Goal: Task Accomplishment & Management: Use online tool/utility

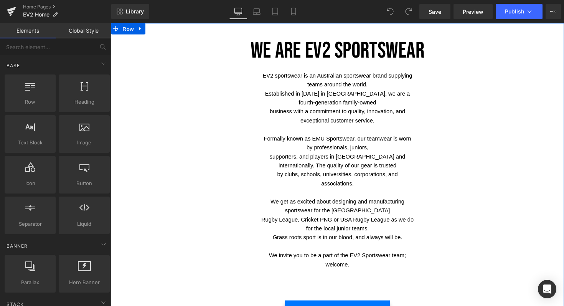
scroll to position [237, 0]
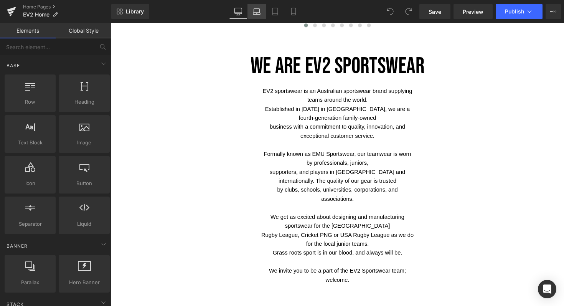
click at [258, 12] on icon at bounding box center [257, 12] width 8 height 8
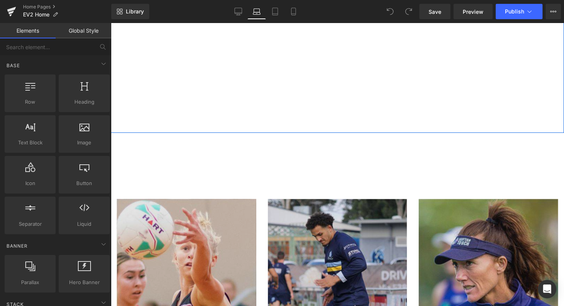
scroll to position [550, 0]
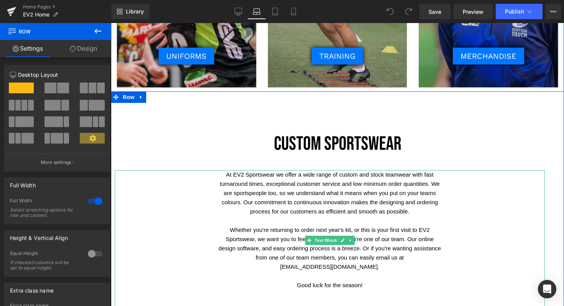
scroll to position [858, 0]
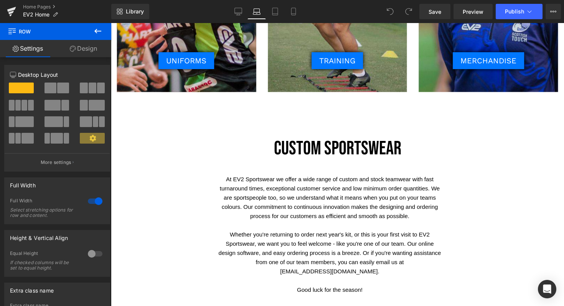
click at [96, 26] on icon at bounding box center [97, 30] width 9 height 9
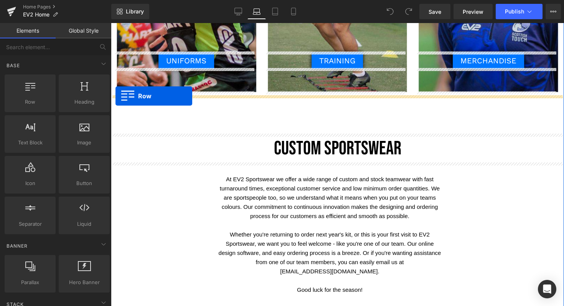
drag, startPoint x: 139, startPoint y: 121, endPoint x: 116, endPoint y: 96, distance: 34.8
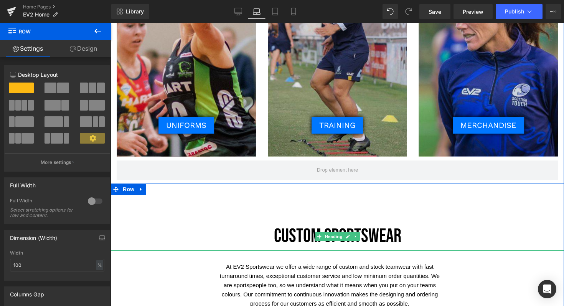
scroll to position [796, 0]
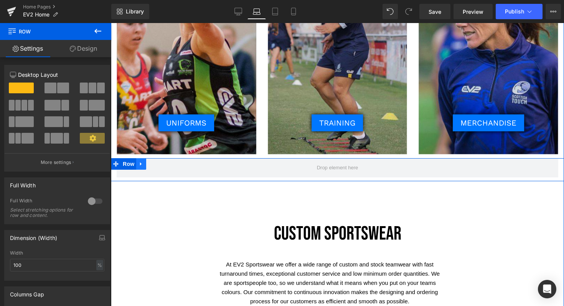
click at [140, 163] on icon at bounding box center [141, 164] width 5 height 6
click at [159, 162] on icon at bounding box center [161, 163] width 5 height 5
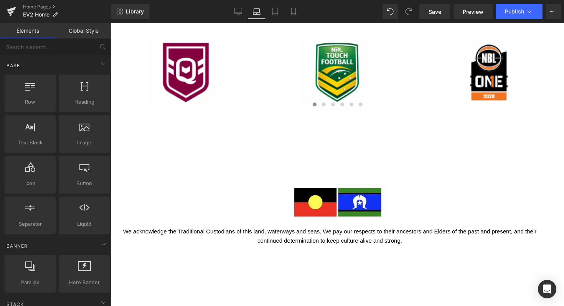
scroll to position [1845, 0]
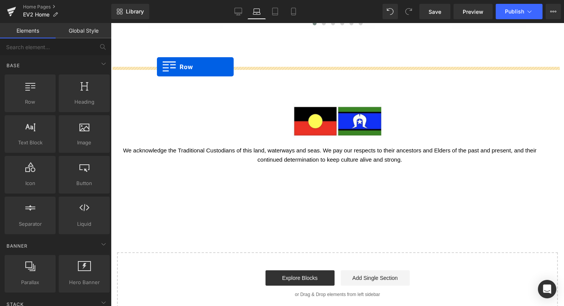
drag, startPoint x: 137, startPoint y: 118, endPoint x: 157, endPoint y: 67, distance: 54.8
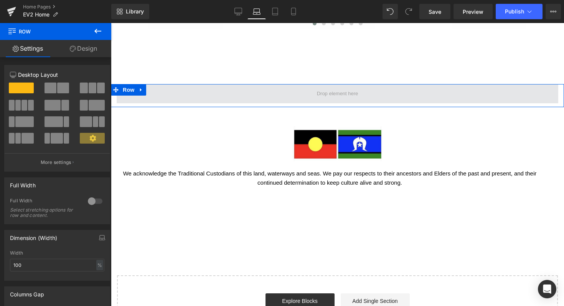
click at [247, 84] on span at bounding box center [338, 93] width 442 height 19
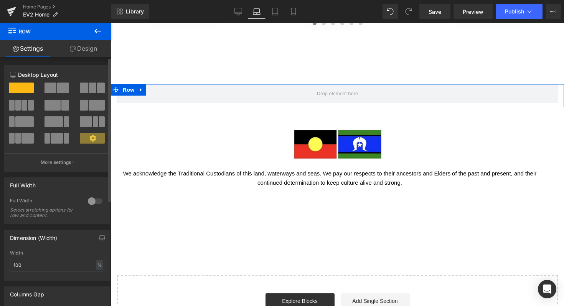
drag, startPoint x: 92, startPoint y: 84, endPoint x: 86, endPoint y: 68, distance: 16.4
click at [86, 68] on div "Column Size Customizer 12 Desktop Layout Laptop Layout Tablet Layout Mobile Lay…" at bounding box center [57, 118] width 106 height 107
click at [22, 107] on span at bounding box center [25, 105] width 6 height 11
type input "1200"
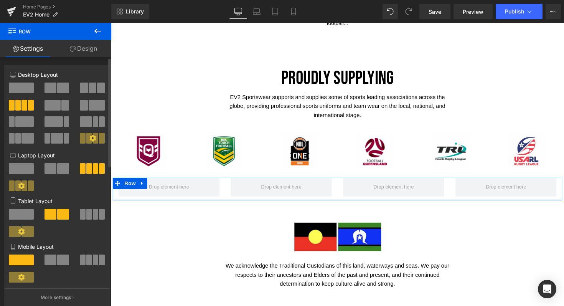
drag, startPoint x: 15, startPoint y: 88, endPoint x: 59, endPoint y: 70, distance: 47.1
click at [59, 70] on div "Column Size Customizer 3+3+3+3 Desktop Layout Laptop Layout Tablet Layout Mobil…" at bounding box center [57, 186] width 106 height 242
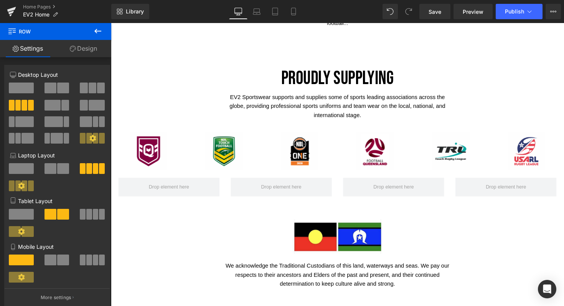
click at [102, 25] on button at bounding box center [97, 31] width 27 height 17
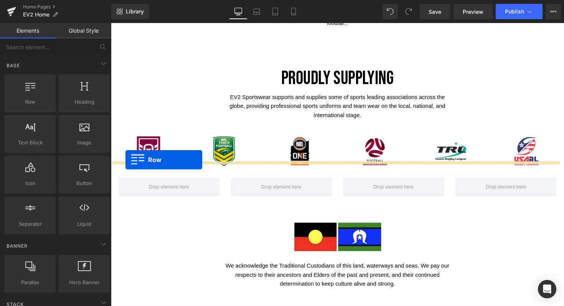
drag, startPoint x: 139, startPoint y: 120, endPoint x: 126, endPoint y: 163, distance: 44.9
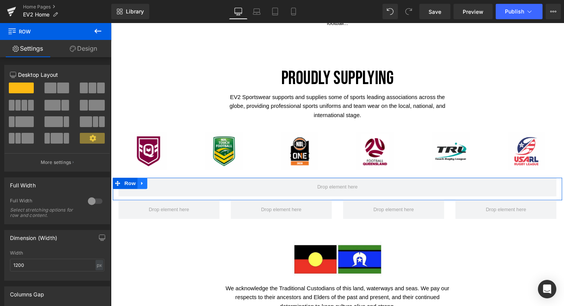
click at [141, 185] on icon at bounding box center [143, 188] width 5 height 6
click at [163, 185] on icon at bounding box center [163, 187] width 5 height 5
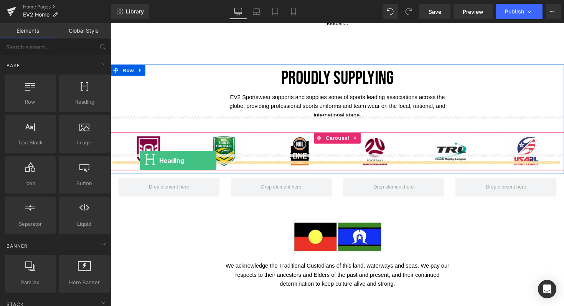
drag, startPoint x: 187, startPoint y: 116, endPoint x: 141, endPoint y: 164, distance: 66.8
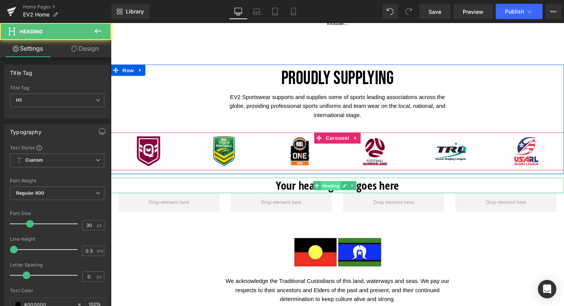
click at [336, 185] on span "Heading" at bounding box center [336, 189] width 21 height 9
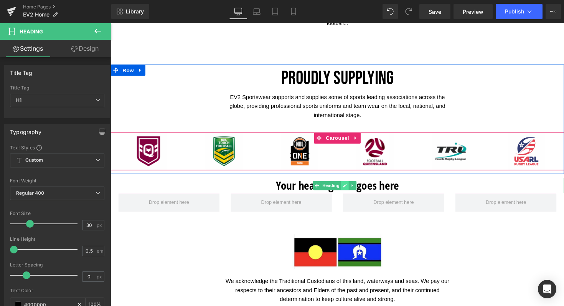
click at [351, 188] on icon at bounding box center [351, 190] width 4 height 4
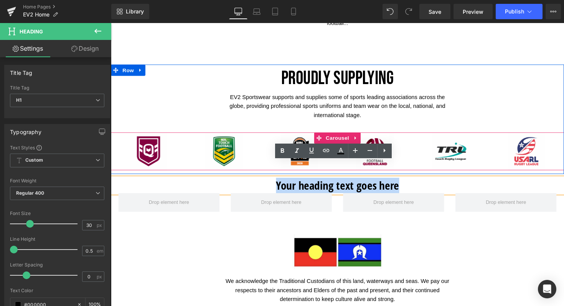
drag, startPoint x: 403, startPoint y: 173, endPoint x: 276, endPoint y: 178, distance: 127.6
click at [276, 182] on h1 "Your heading text goes here" at bounding box center [343, 190] width 465 height 16
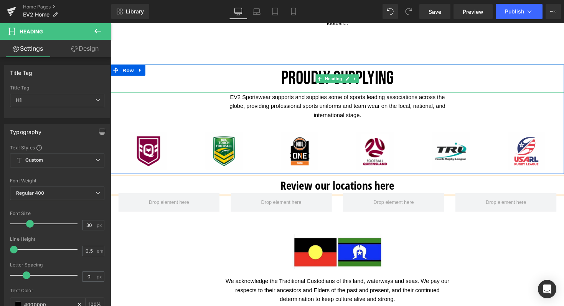
click at [376, 66] on h1 "PROUDLY SUPPLYING" at bounding box center [343, 80] width 465 height 29
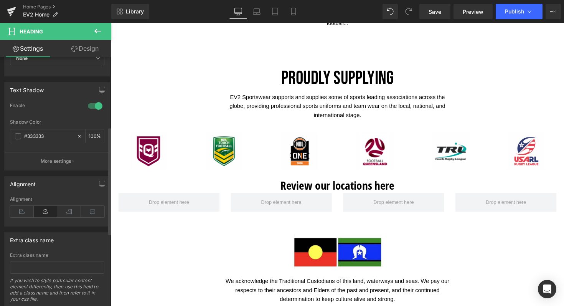
scroll to position [0, 0]
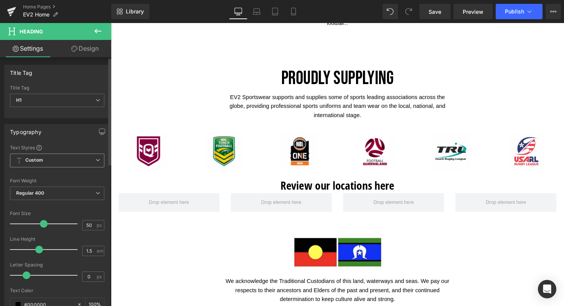
click at [55, 156] on span "Custom Setup Global Style" at bounding box center [57, 161] width 94 height 14
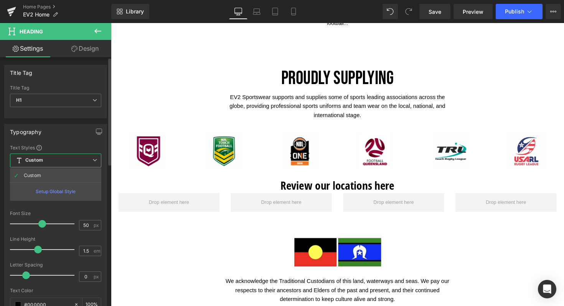
click at [57, 146] on div "Text Styles" at bounding box center [55, 147] width 91 height 6
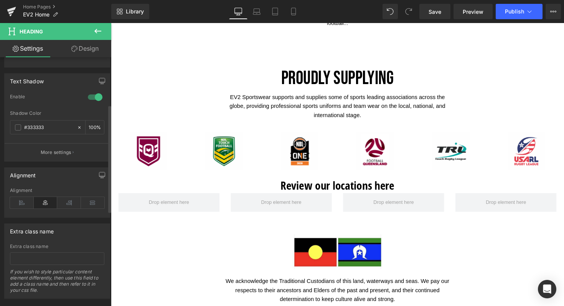
scroll to position [328, 0]
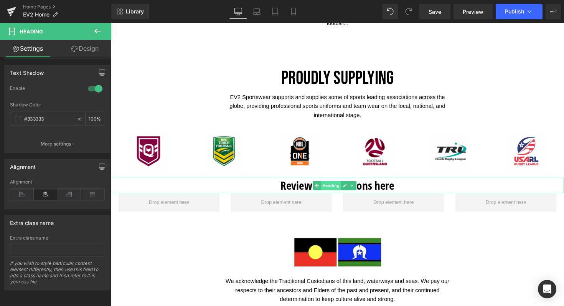
click at [336, 185] on span "Heading" at bounding box center [336, 189] width 21 height 9
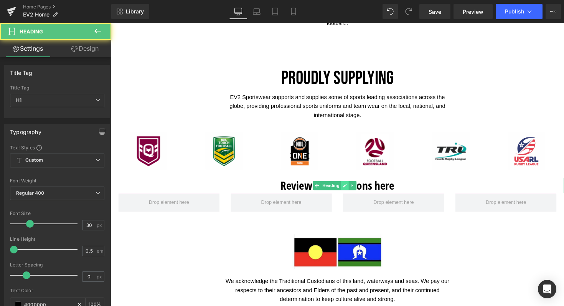
click at [348, 185] on link at bounding box center [351, 189] width 8 height 9
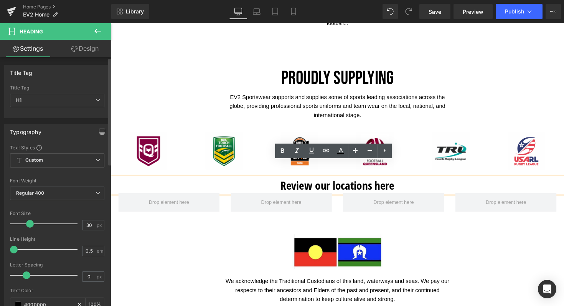
click at [57, 162] on span "Custom Setup Global Style" at bounding box center [57, 161] width 94 height 14
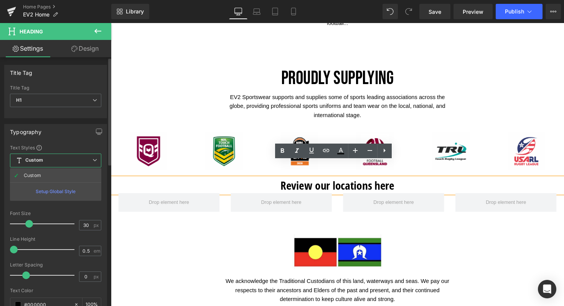
click at [62, 142] on div "Typography Text Styles Custom Custom Setup Global Style Custom Setup Global Sty…" at bounding box center [55, 253] width 103 height 258
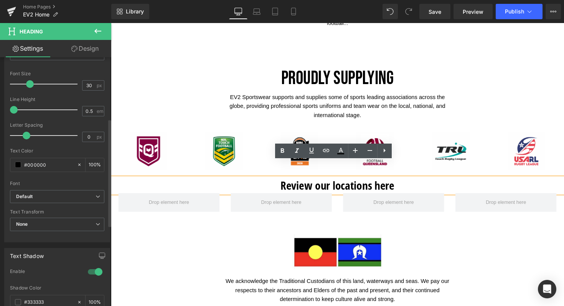
scroll to position [134, 0]
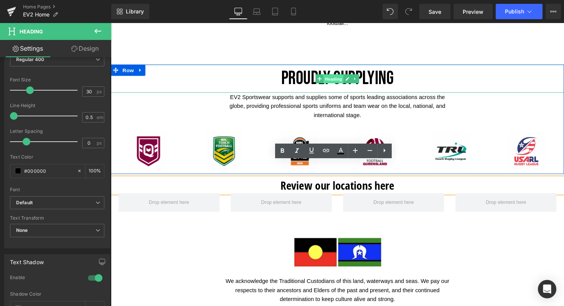
click at [332, 76] on span "Heading" at bounding box center [339, 80] width 21 height 9
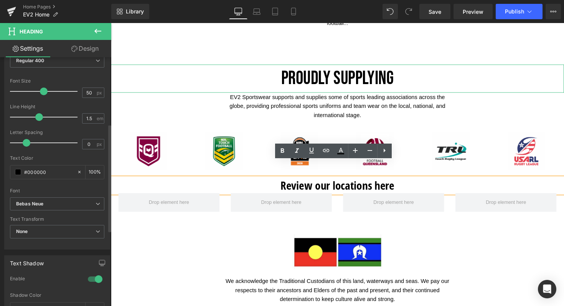
scroll to position [175, 0]
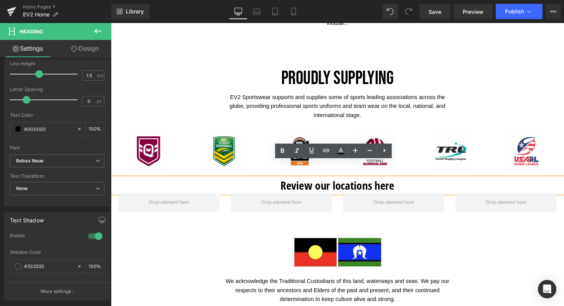
click at [336, 182] on h1 "Review our locations here" at bounding box center [343, 190] width 465 height 16
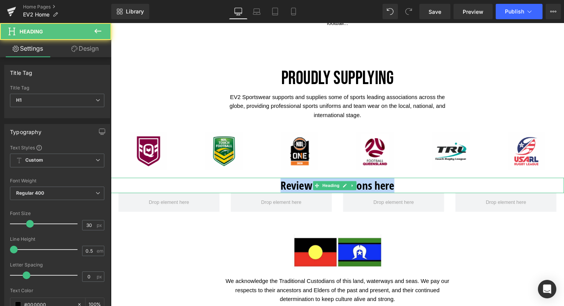
drag, startPoint x: 401, startPoint y: 174, endPoint x: 266, endPoint y: 173, distance: 134.8
click at [266, 182] on h1 "Review our locations here" at bounding box center [343, 190] width 465 height 16
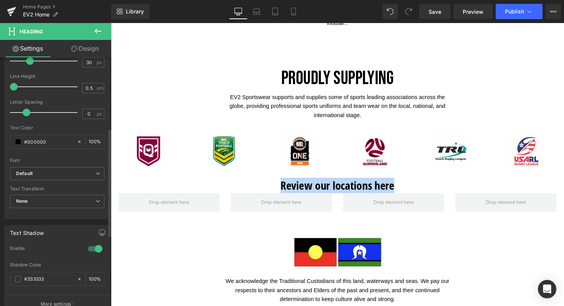
scroll to position [164, 0]
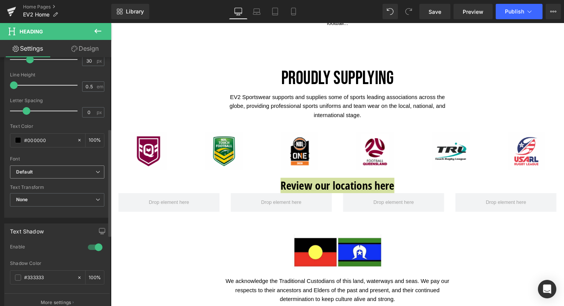
click at [45, 178] on span "Default" at bounding box center [57, 171] width 94 height 13
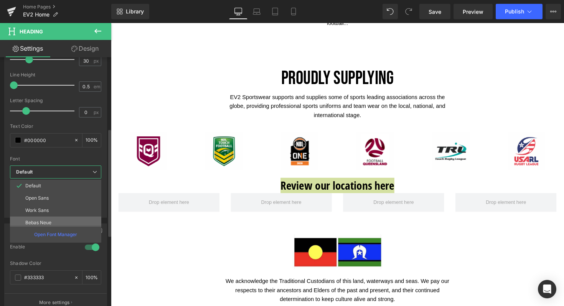
click at [30, 222] on p "Bebas Neue" at bounding box center [38, 222] width 26 height 5
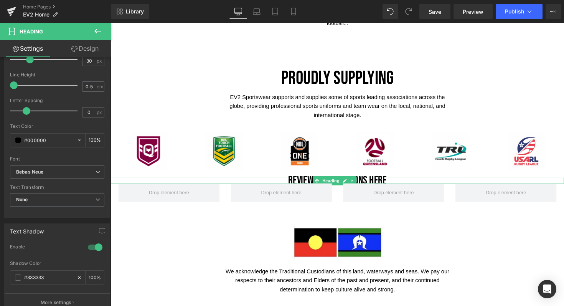
click at [393, 182] on h1 "Review our locations here" at bounding box center [343, 185] width 465 height 6
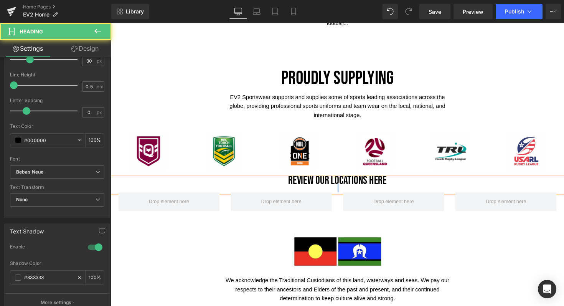
drag, startPoint x: 393, startPoint y: 166, endPoint x: 280, endPoint y: 171, distance: 112.6
click at [280, 182] on div "Review our locations here" at bounding box center [343, 189] width 465 height 15
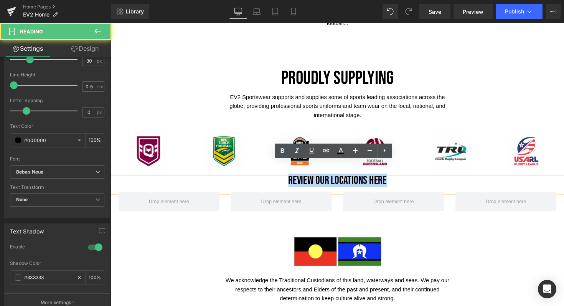
drag, startPoint x: 396, startPoint y: 168, endPoint x: 283, endPoint y: 165, distance: 112.6
click at [283, 182] on h1 "Review our locations here" at bounding box center [343, 185] width 465 height 6
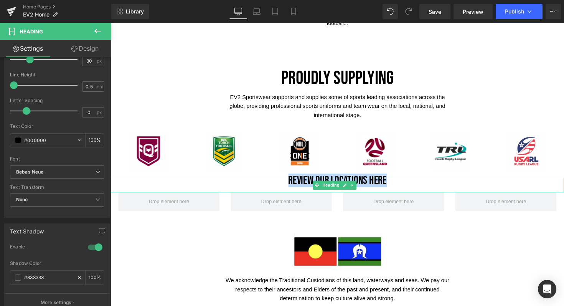
click at [392, 182] on h1 "Review our locations here" at bounding box center [343, 185] width 465 height 6
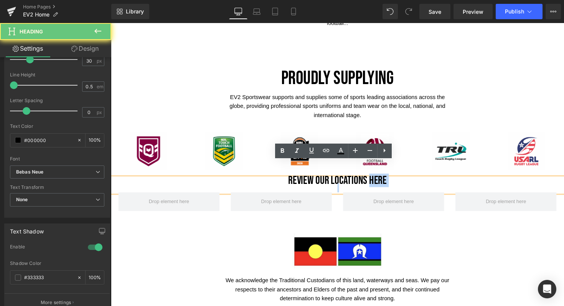
drag, startPoint x: 392, startPoint y: 168, endPoint x: 377, endPoint y: 168, distance: 15.0
click at [377, 182] on h1 "Review our locations here" at bounding box center [343, 185] width 465 height 6
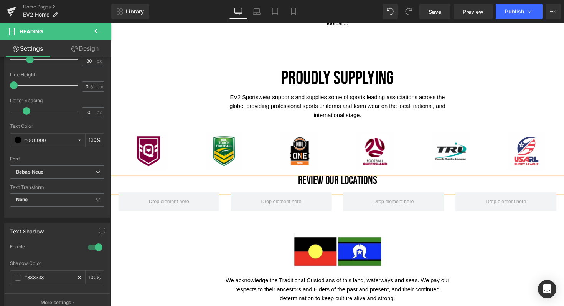
click at [300, 182] on h1 "Review our locations" at bounding box center [343, 185] width 465 height 6
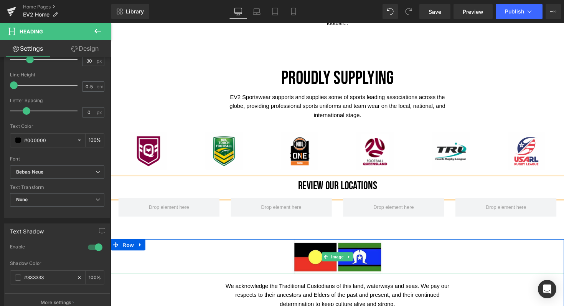
click at [441, 258] on div at bounding box center [343, 263] width 465 height 36
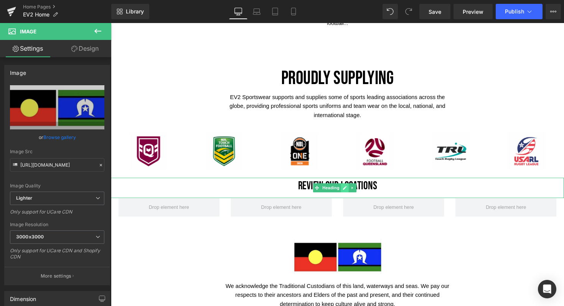
click at [351, 187] on link at bounding box center [351, 191] width 8 height 9
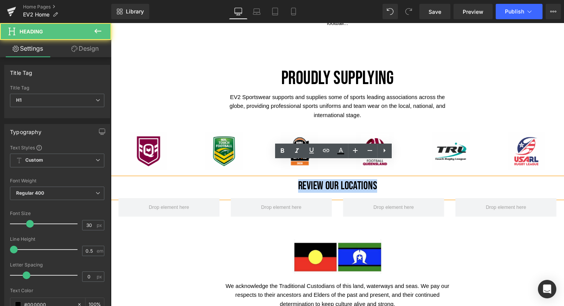
drag, startPoint x: 382, startPoint y: 171, endPoint x: 268, endPoint y: 171, distance: 114.0
click at [268, 187] on h1 "Review our locations" at bounding box center [343, 190] width 465 height 6
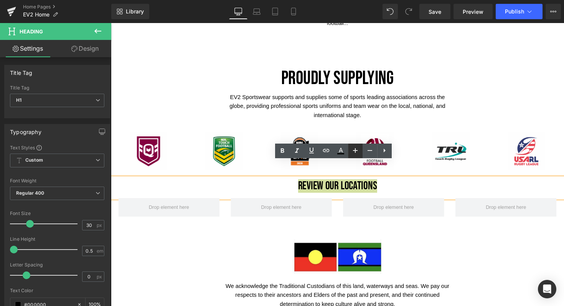
click at [356, 148] on icon at bounding box center [355, 150] width 9 height 9
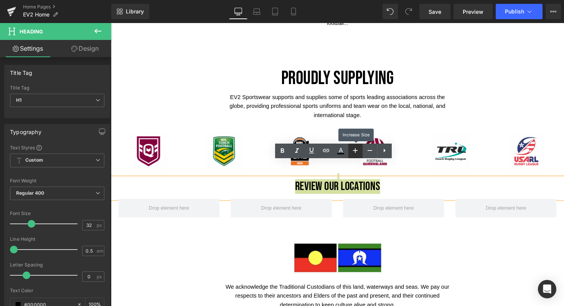
click at [356, 148] on icon at bounding box center [355, 150] width 9 height 9
type input "34"
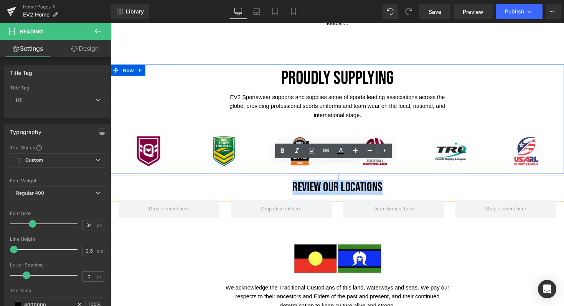
click at [528, 84] on div "PROUDLY SUPPLYING Heading EV2 Sportswear supports and supplies some of sports l…" at bounding box center [343, 122] width 465 height 112
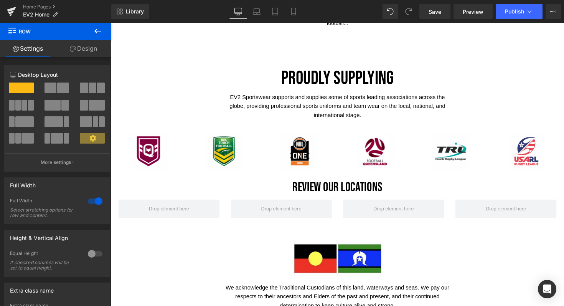
click at [97, 29] on icon at bounding box center [97, 30] width 9 height 9
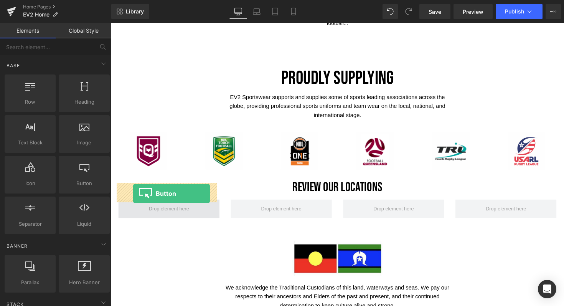
drag, startPoint x: 192, startPoint y: 196, endPoint x: 134, endPoint y: 198, distance: 58.8
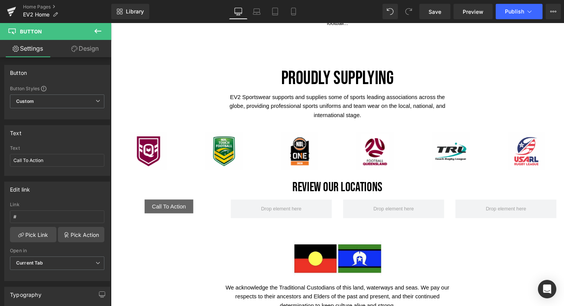
click at [96, 30] on icon at bounding box center [97, 31] width 7 height 5
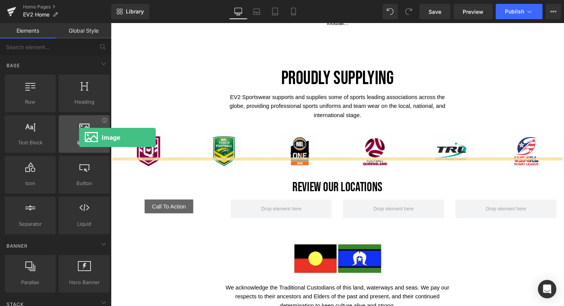
drag, startPoint x: 81, startPoint y: 140, endPoint x: 78, endPoint y: 136, distance: 4.9
click at [78, 136] on div "Image images, photos, alts, uploads" at bounding box center [84, 134] width 51 height 38
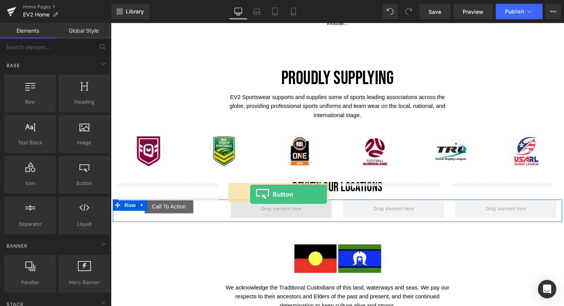
drag, startPoint x: 184, startPoint y: 200, endPoint x: 254, endPoint y: 199, distance: 69.5
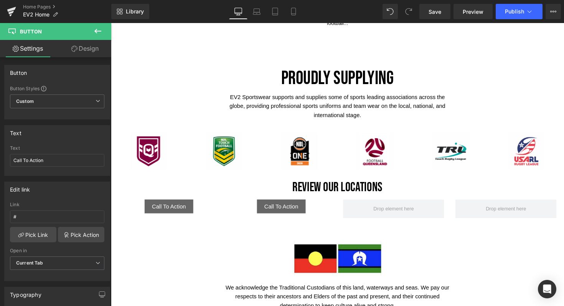
click at [99, 31] on icon at bounding box center [97, 31] width 7 height 5
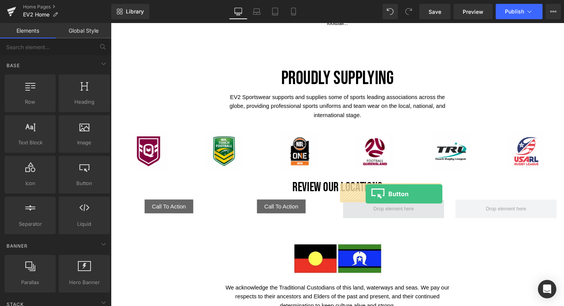
drag, startPoint x: 186, startPoint y: 200, endPoint x: 372, endPoint y: 198, distance: 186.2
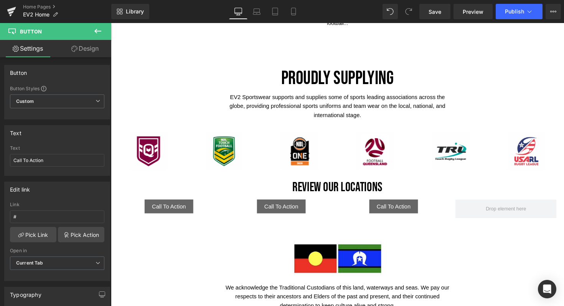
click at [100, 31] on icon at bounding box center [97, 31] width 7 height 5
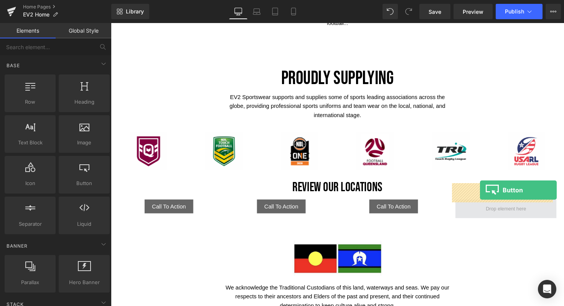
drag, startPoint x: 185, startPoint y: 190, endPoint x: 490, endPoint y: 194, distance: 304.1
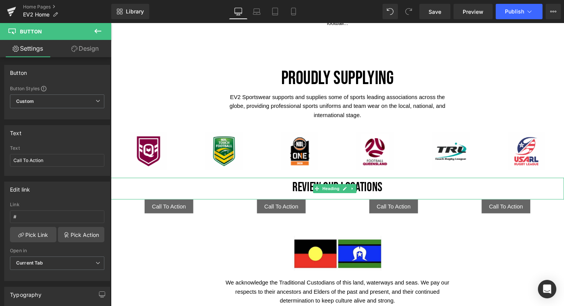
click at [397, 188] on h1 "Review our locations" at bounding box center [343, 191] width 465 height 7
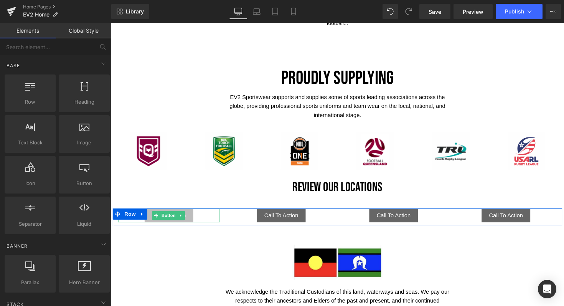
click at [189, 213] on link "Call To Action" at bounding box center [171, 220] width 50 height 14
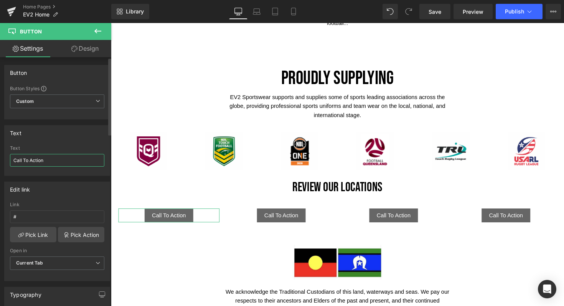
drag, startPoint x: 53, startPoint y: 161, endPoint x: 0, endPoint y: 159, distance: 53.4
click at [0, 159] on div "Text Call To Action Text Call To Action" at bounding box center [57, 147] width 115 height 56
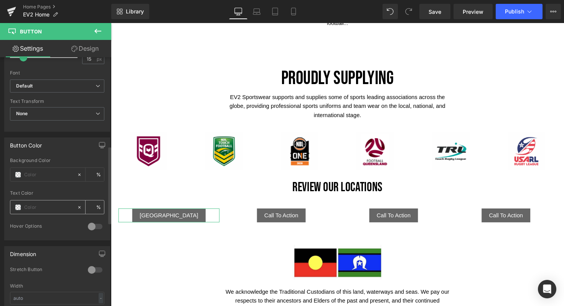
scroll to position [275, 0]
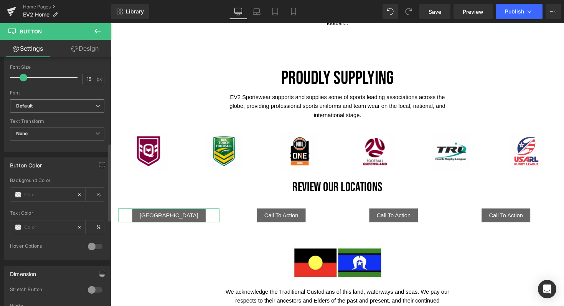
type input "[GEOGRAPHIC_DATA]"
click at [81, 103] on b "Default" at bounding box center [55, 106] width 79 height 7
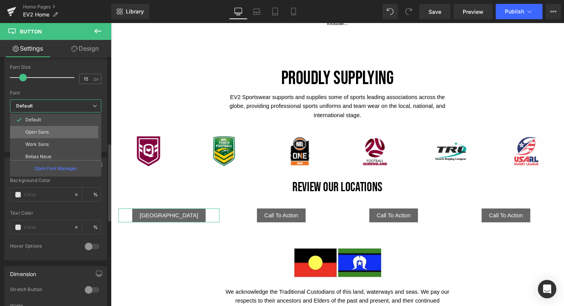
click at [35, 134] on p "Open Sans" at bounding box center [36, 131] width 23 height 5
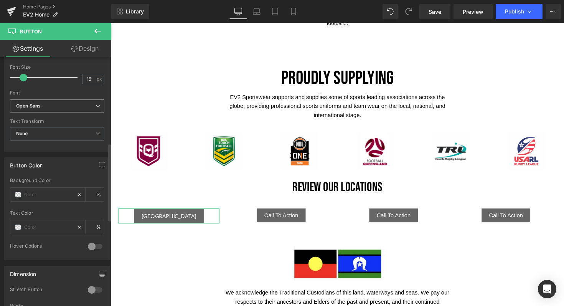
click at [86, 103] on b "Open Sans" at bounding box center [55, 106] width 79 height 7
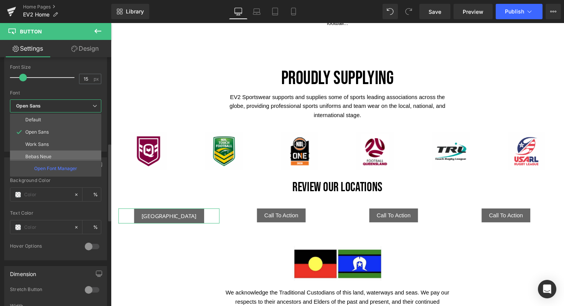
click at [47, 158] on p "Bebas Neue" at bounding box center [38, 156] width 26 height 5
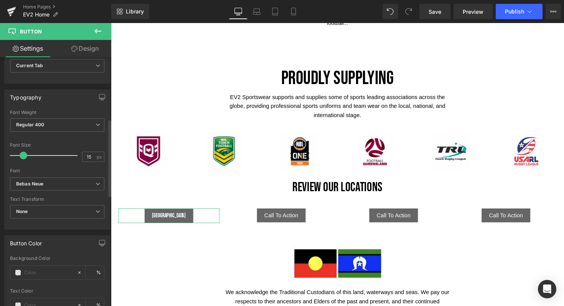
scroll to position [182, 0]
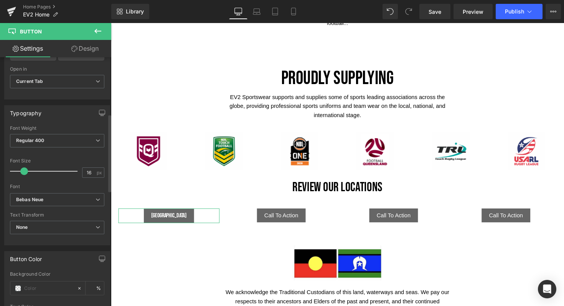
type input "15"
click at [22, 170] on span at bounding box center [24, 171] width 8 height 8
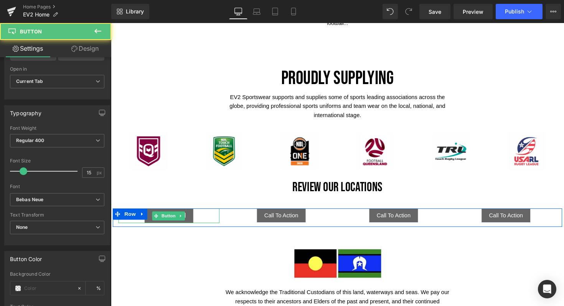
click at [189, 213] on div "[GEOGRAPHIC_DATA]" at bounding box center [171, 220] width 104 height 15
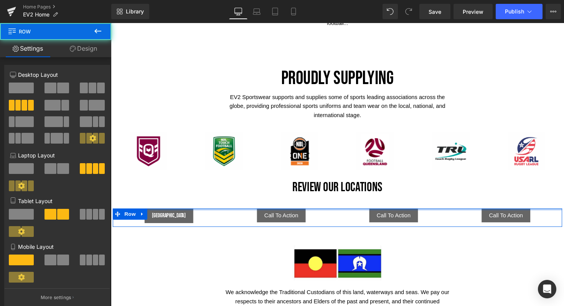
click at [304, 213] on div "[GEOGRAPHIC_DATA] Button Call To Action Button Call To Action Button Call To Ac…" at bounding box center [343, 222] width 461 height 19
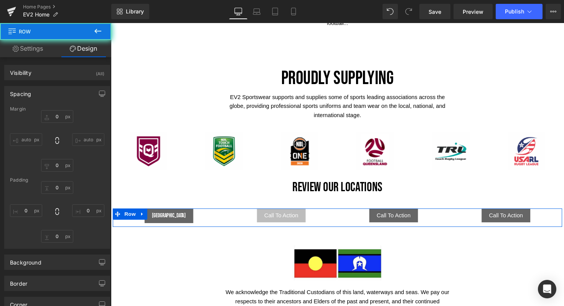
type input "0"
type input "10"
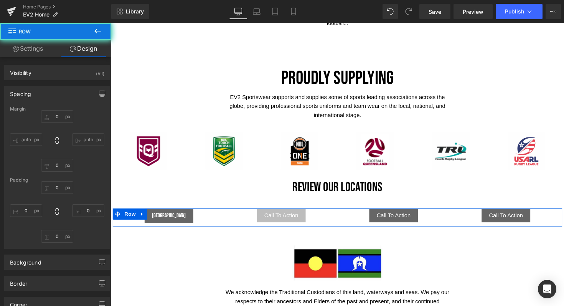
type input "0"
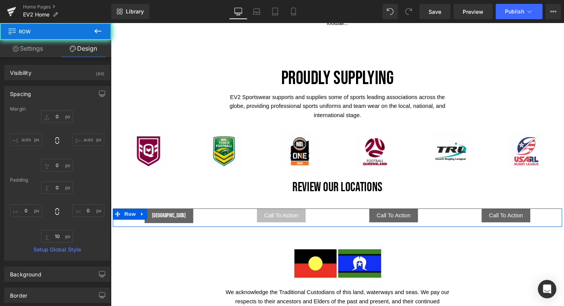
click at [303, 213] on link "Call To Action" at bounding box center [286, 220] width 50 height 14
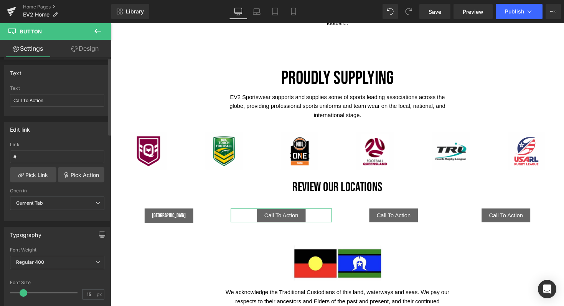
scroll to position [0, 0]
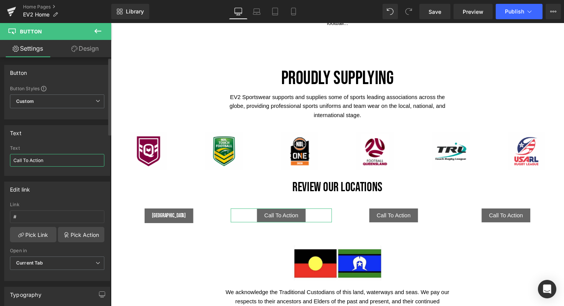
drag, startPoint x: 55, startPoint y: 161, endPoint x: 0, endPoint y: 160, distance: 55.3
click at [0, 160] on div "Text Call To Action Text Call To Action" at bounding box center [57, 147] width 115 height 56
type input "[GEOGRAPHIC_DATA]"
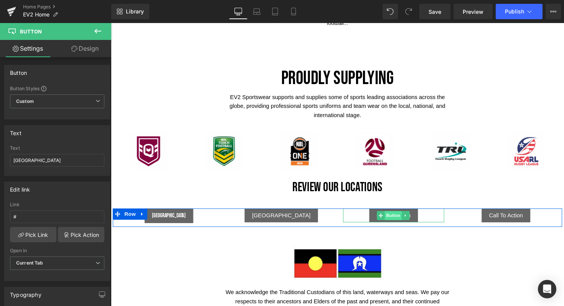
click at [401, 216] on span "Button" at bounding box center [401, 220] width 18 height 9
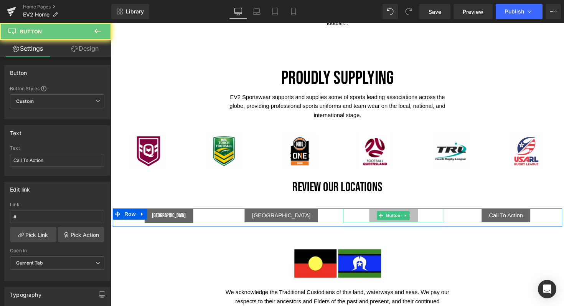
click at [417, 213] on link "Call To Action" at bounding box center [401, 220] width 50 height 14
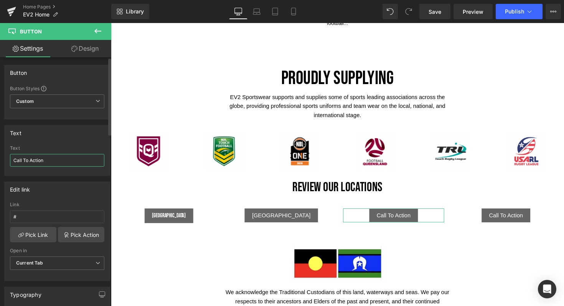
drag, startPoint x: 47, startPoint y: 156, endPoint x: 0, endPoint y: 156, distance: 46.5
click at [0, 156] on div "Text Call To Action Text Call To Action" at bounding box center [57, 147] width 115 height 56
drag, startPoint x: 49, startPoint y: 160, endPoint x: 0, endPoint y: 159, distance: 49.2
click at [0, 159] on div "Text Call To Action Text Call To Action" at bounding box center [57, 147] width 115 height 56
type input "m"
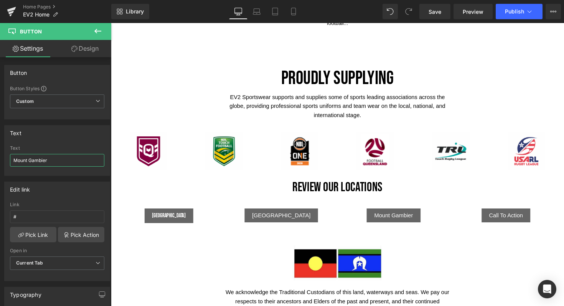
type input "Mount Gambier"
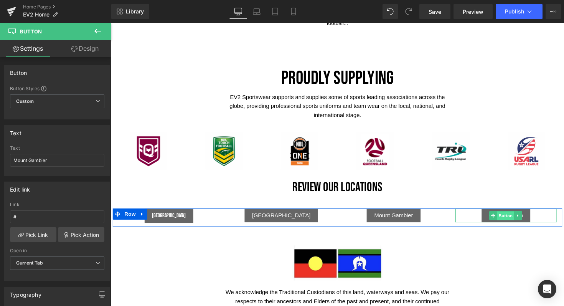
click at [510, 216] on span "Button" at bounding box center [516, 220] width 18 height 9
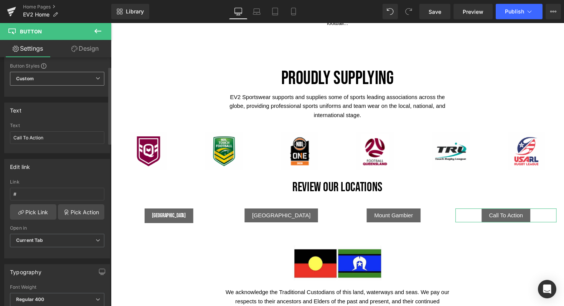
scroll to position [8, 0]
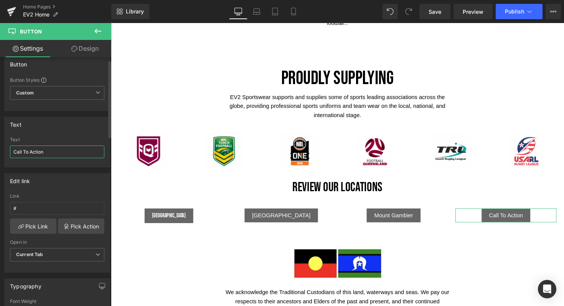
drag, startPoint x: 50, startPoint y: 153, endPoint x: 0, endPoint y: 153, distance: 49.5
click at [0, 153] on div "Text Call To Action Text Call To Action" at bounding box center [57, 139] width 115 height 56
type input "[GEOGRAPHIC_DATA]"
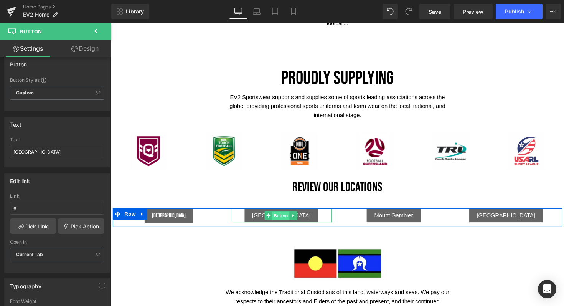
click at [285, 216] on span "Button" at bounding box center [286, 220] width 18 height 9
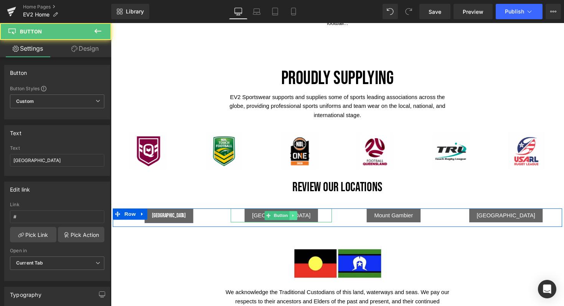
click at [297, 219] on icon at bounding box center [297, 220] width 1 height 3
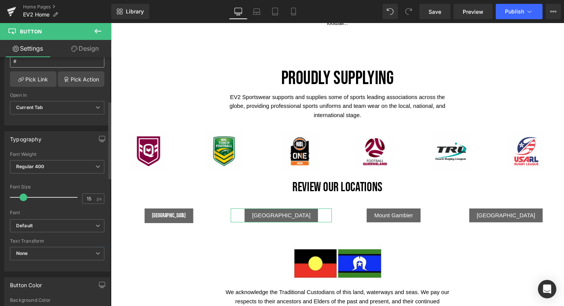
scroll to position [183, 0]
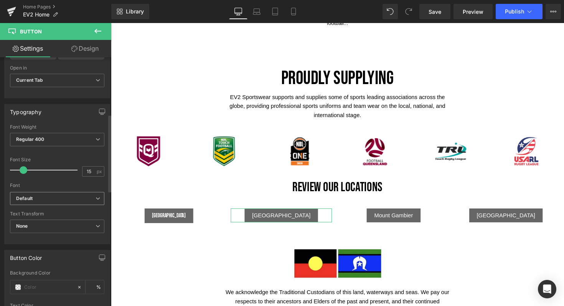
click at [45, 199] on b "Default" at bounding box center [55, 198] width 79 height 7
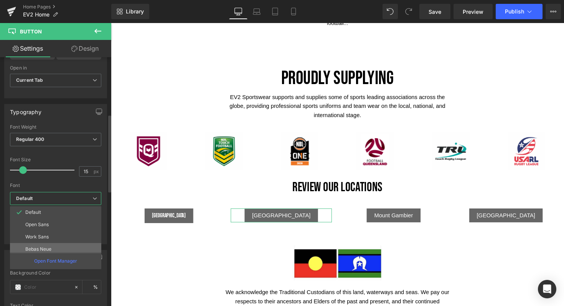
click at [33, 248] on p "Bebas Neue" at bounding box center [38, 249] width 26 height 5
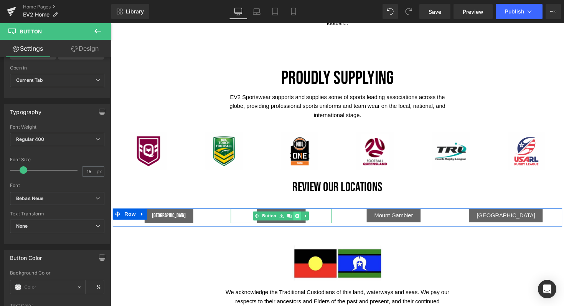
click at [298, 216] on link at bounding box center [302, 220] width 8 height 9
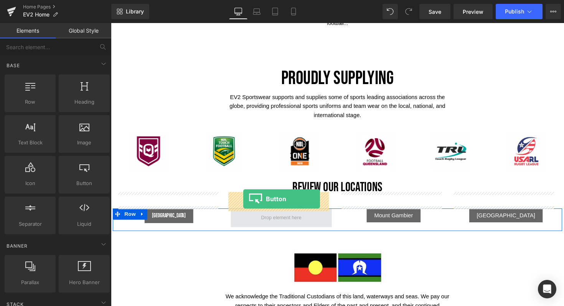
drag, startPoint x: 187, startPoint y: 212, endPoint x: 247, endPoint y: 203, distance: 60.1
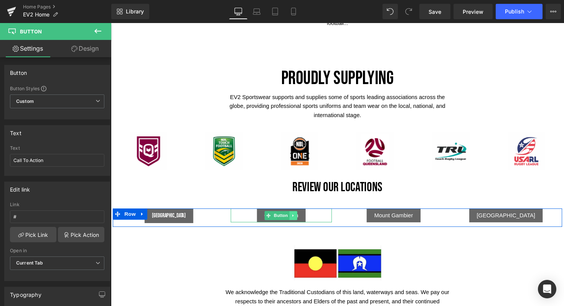
click at [296, 218] on icon at bounding box center [298, 220] width 4 height 5
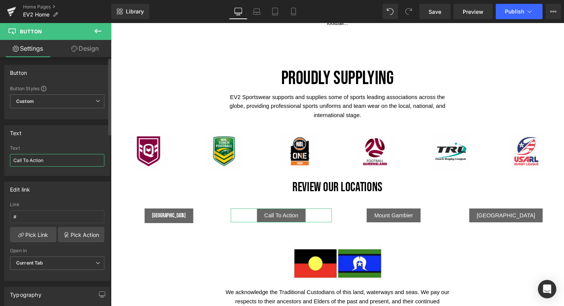
drag, startPoint x: 47, startPoint y: 159, endPoint x: 0, endPoint y: 159, distance: 47.2
click at [0, 159] on div "Text Call To Action Text Call To Action" at bounding box center [57, 147] width 115 height 56
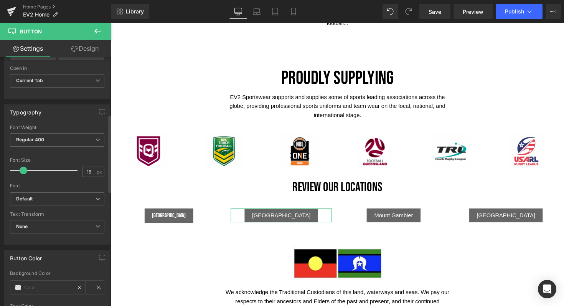
scroll to position [184, 0]
type input "[GEOGRAPHIC_DATA]"
click at [41, 198] on b "Default" at bounding box center [55, 197] width 79 height 7
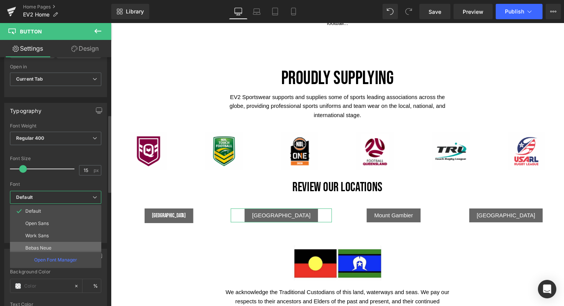
click at [41, 244] on li "Bebas Neue" at bounding box center [57, 248] width 95 height 12
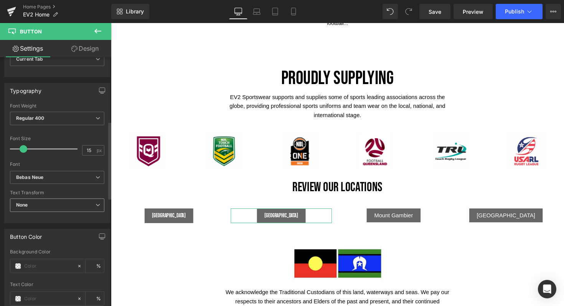
scroll to position [204, 0]
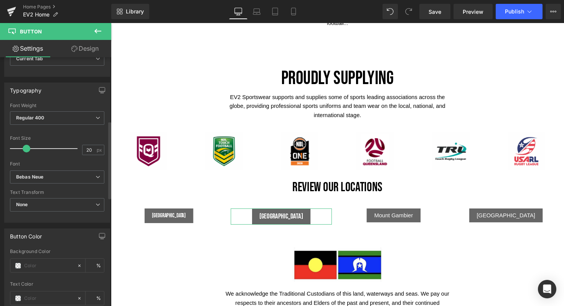
type input "21"
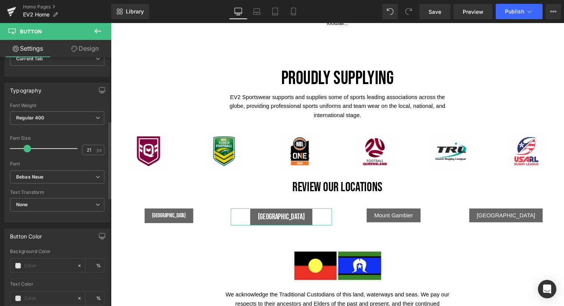
click at [26, 147] on span at bounding box center [27, 149] width 8 height 8
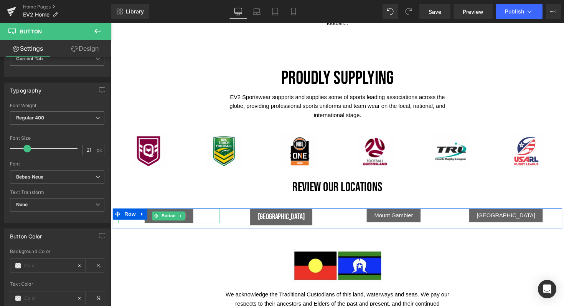
click at [177, 226] on div at bounding box center [171, 227] width 104 height 2
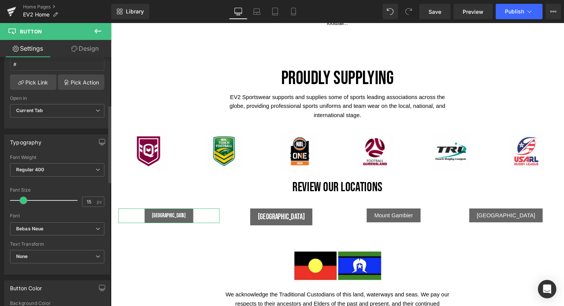
scroll to position [153, 0]
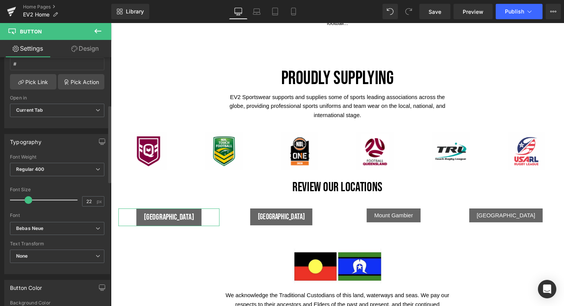
type input "21"
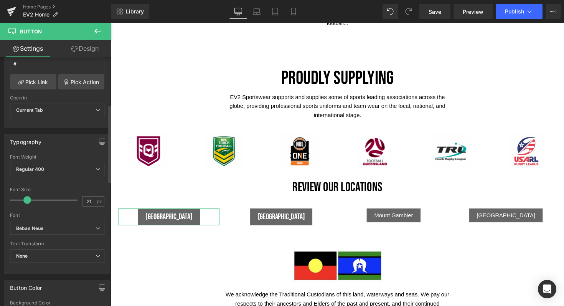
click at [26, 199] on span at bounding box center [27, 200] width 8 height 8
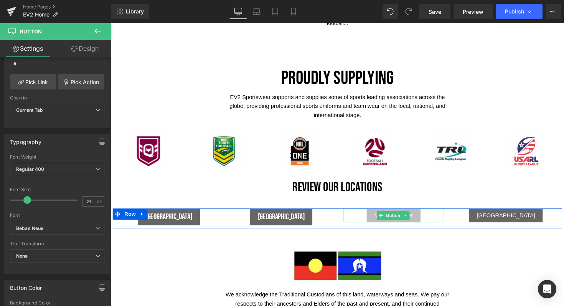
click at [373, 213] on link "Mount Gambier" at bounding box center [400, 220] width 55 height 14
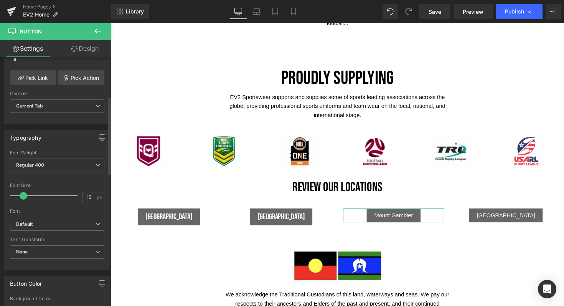
scroll to position [206, 0]
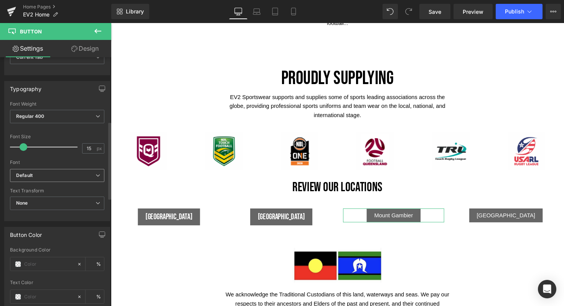
click at [45, 179] on span "Default" at bounding box center [57, 175] width 94 height 13
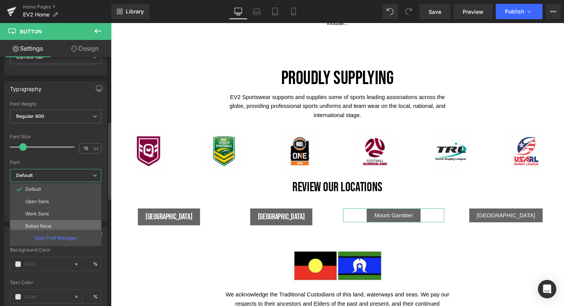
click at [39, 225] on p "Bebas Neue" at bounding box center [38, 225] width 26 height 5
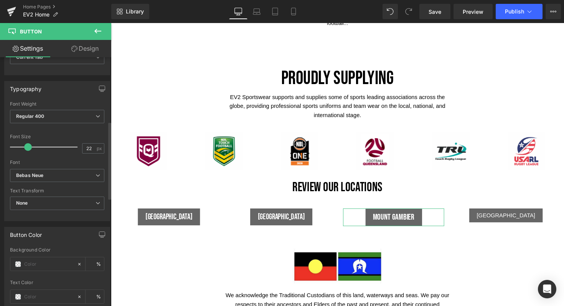
type input "23"
drag, startPoint x: 24, startPoint y: 146, endPoint x: 29, endPoint y: 147, distance: 5.1
click at [29, 147] on span at bounding box center [29, 147] width 8 height 8
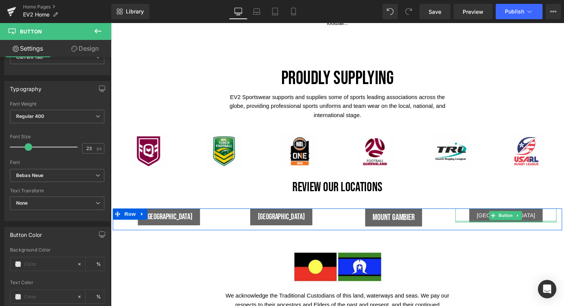
click at [503, 225] on div at bounding box center [516, 226] width 104 height 2
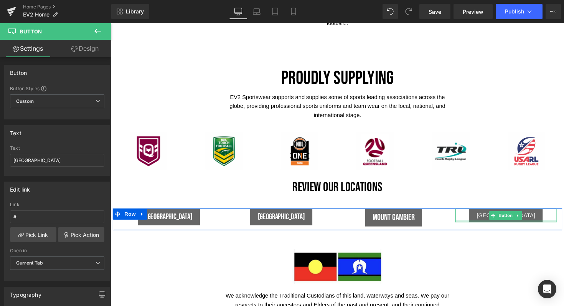
click at [518, 225] on div at bounding box center [516, 226] width 104 height 2
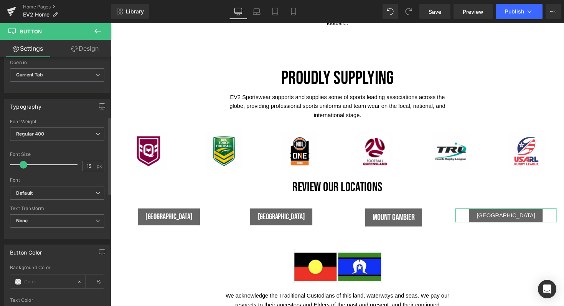
scroll to position [191, 0]
click at [21, 190] on icon "Default" at bounding box center [24, 190] width 17 height 7
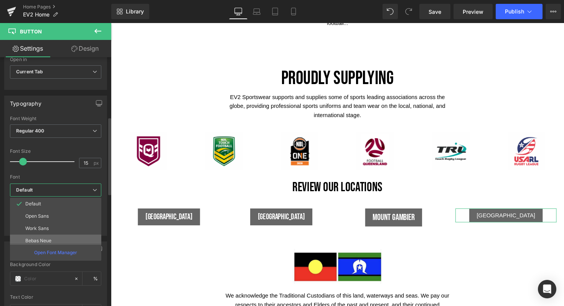
click at [46, 238] on p "Bebas Neue" at bounding box center [38, 240] width 26 height 5
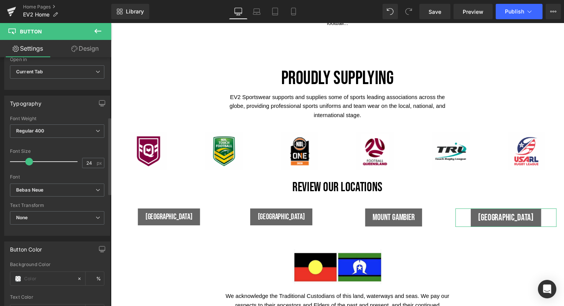
drag, startPoint x: 22, startPoint y: 161, endPoint x: 28, endPoint y: 161, distance: 5.8
click at [28, 161] on span at bounding box center [29, 162] width 8 height 8
type input "23"
click at [28, 160] on span at bounding box center [29, 162] width 8 height 8
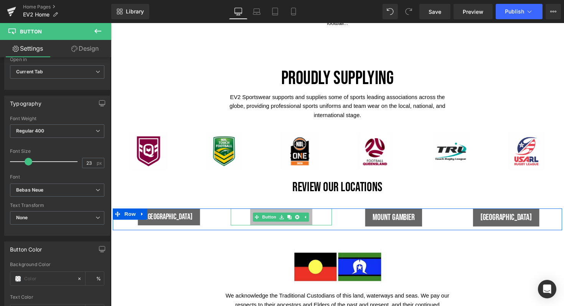
click at [285, 213] on link "[GEOGRAPHIC_DATA]" at bounding box center [286, 221] width 64 height 17
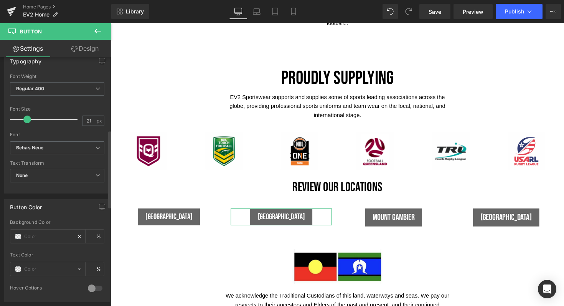
scroll to position [234, 0]
click at [26, 119] on span at bounding box center [28, 119] width 8 height 8
type input "23"
click at [26, 119] on span at bounding box center [29, 119] width 8 height 8
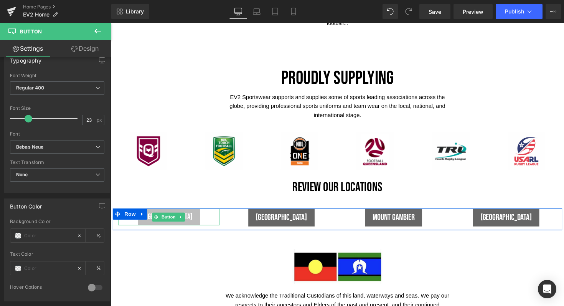
click at [181, 213] on link "[GEOGRAPHIC_DATA]" at bounding box center [171, 221] width 64 height 17
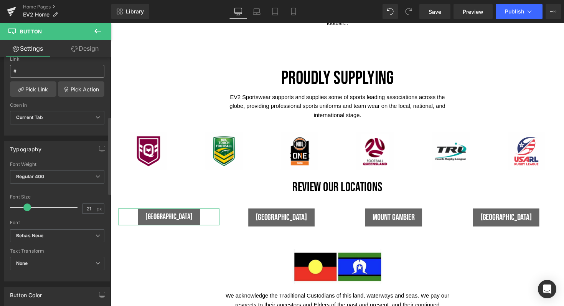
scroll to position [227, 0]
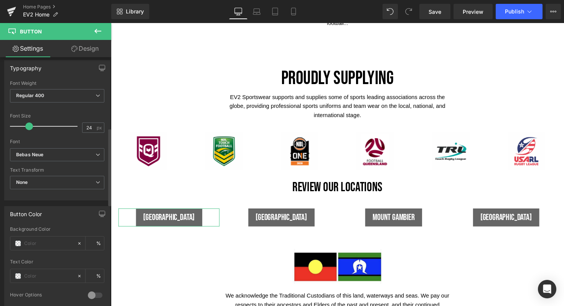
click at [27, 126] on span at bounding box center [29, 126] width 8 height 8
type input "23"
click at [27, 126] on span at bounding box center [29, 126] width 8 height 8
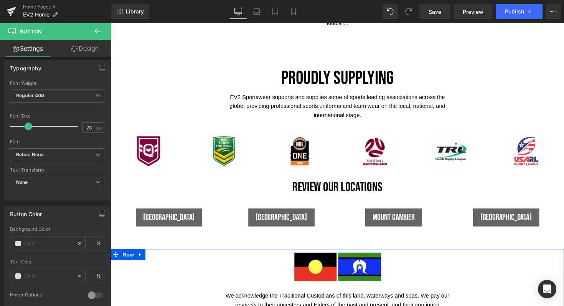
click at [197, 255] on div at bounding box center [343, 273] width 465 height 36
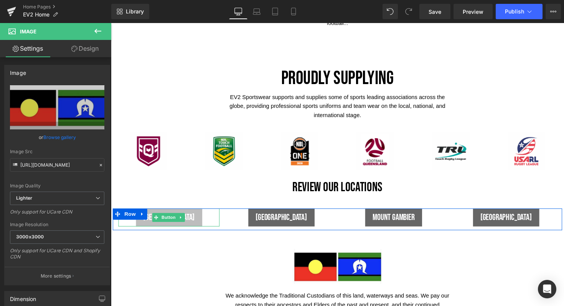
click at [189, 213] on link "[GEOGRAPHIC_DATA]" at bounding box center [171, 222] width 68 height 18
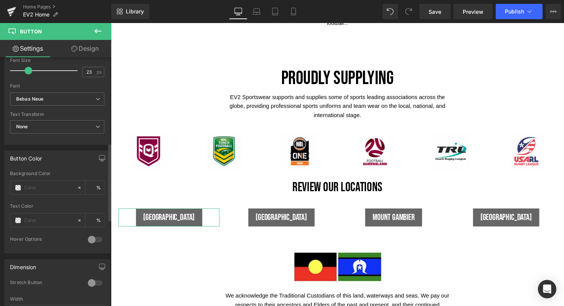
scroll to position [298, 0]
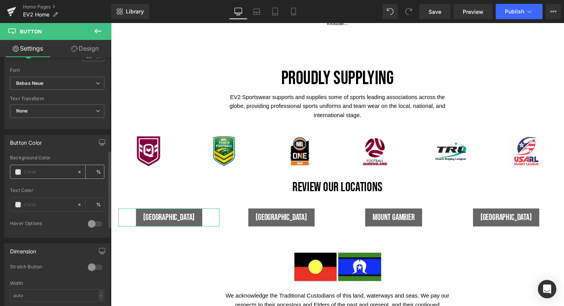
click at [39, 173] on input "text" at bounding box center [48, 172] width 49 height 8
type input "0"
paste input "#0071b3"
type input "#0071b3"
type input "100"
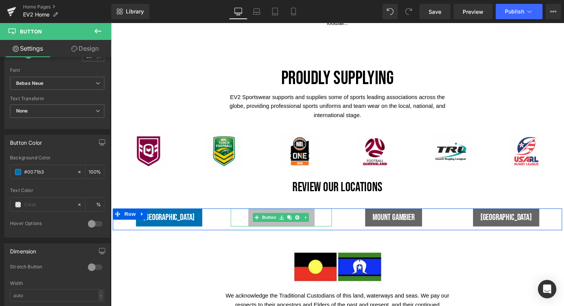
click at [285, 213] on link "[GEOGRAPHIC_DATA]" at bounding box center [286, 222] width 68 height 18
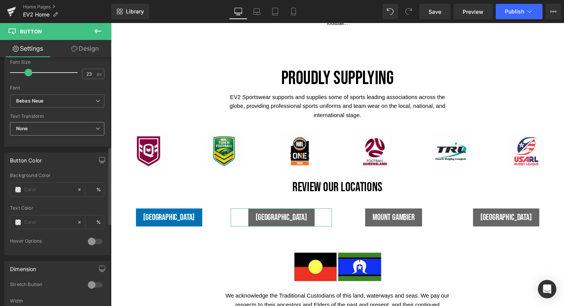
scroll to position [288, 0]
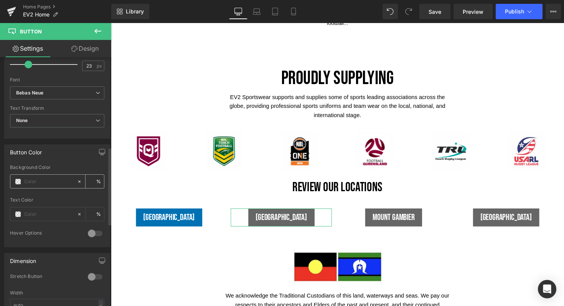
click at [40, 183] on input "text" at bounding box center [48, 181] width 49 height 8
paste input "#0071b3"
type input "#0071b3"
type input "100"
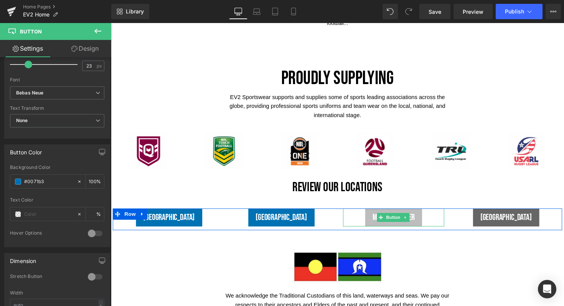
click at [372, 213] on link "Mount Gambier" at bounding box center [401, 222] width 58 height 18
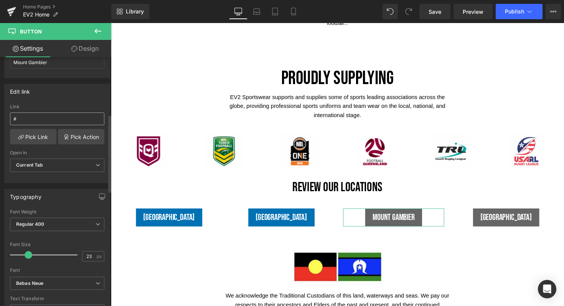
scroll to position [289, 0]
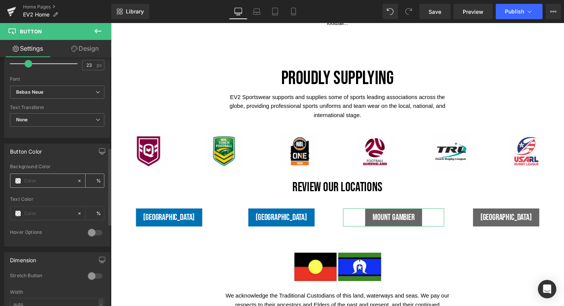
click at [35, 180] on input "text" at bounding box center [48, 181] width 49 height 8
paste input "#0071b3"
type input "#0071b3"
type input "100"
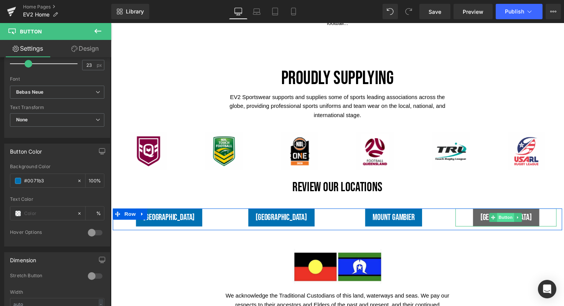
click at [508, 218] on span "Button" at bounding box center [516, 222] width 18 height 9
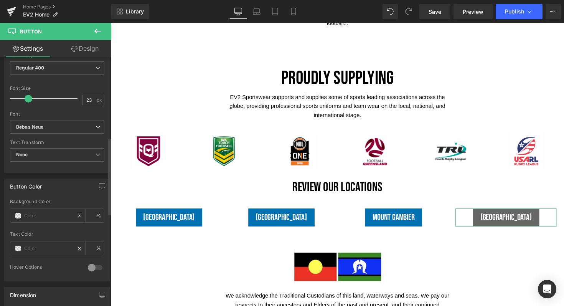
scroll to position [254, 0]
click at [34, 218] on input "text" at bounding box center [48, 216] width 49 height 8
paste input "#0071b3"
type input "#0071b3"
type input "100"
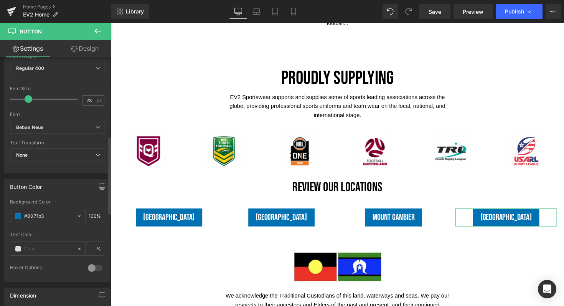
type input "#0071b3"
click at [81, 187] on div "Button Color" at bounding box center [57, 186] width 105 height 15
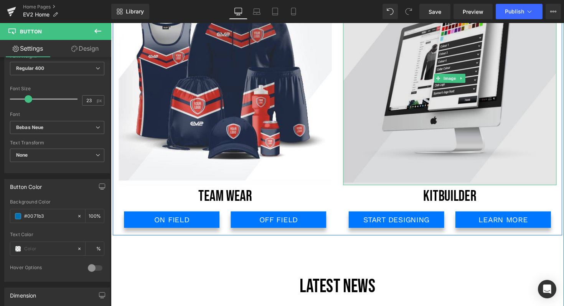
scroll to position [1392, 0]
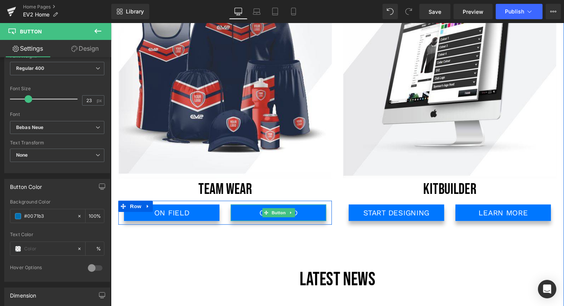
click at [314, 217] on link "OFF FIELD" at bounding box center [283, 217] width 98 height 17
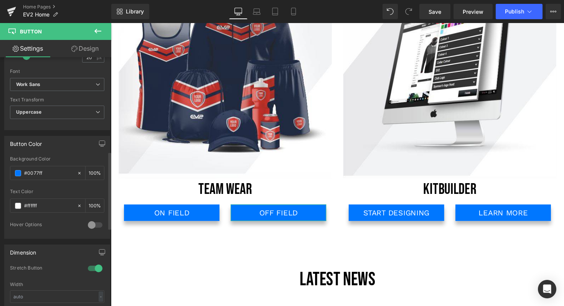
scroll to position [303, 0]
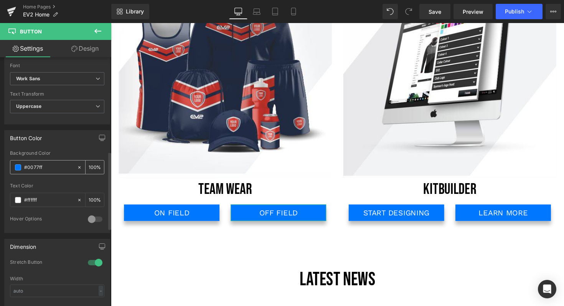
drag, startPoint x: 49, startPoint y: 167, endPoint x: 19, endPoint y: 167, distance: 30.0
click at [19, 167] on div "#0077ff" at bounding box center [43, 167] width 66 height 13
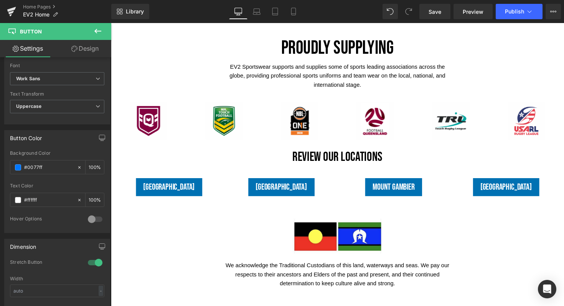
scroll to position [1882, 0]
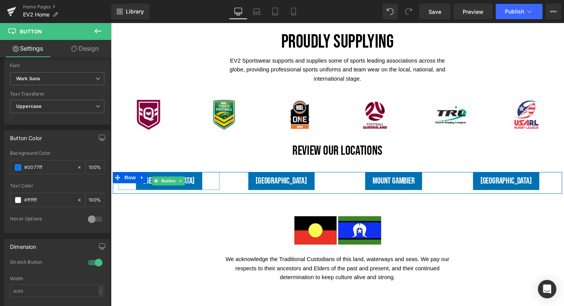
click at [188, 176] on link "[GEOGRAPHIC_DATA]" at bounding box center [171, 185] width 68 height 18
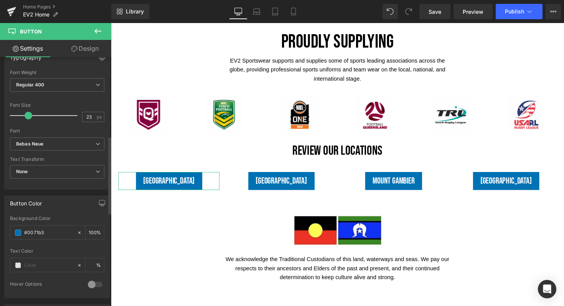
scroll to position [253, 0]
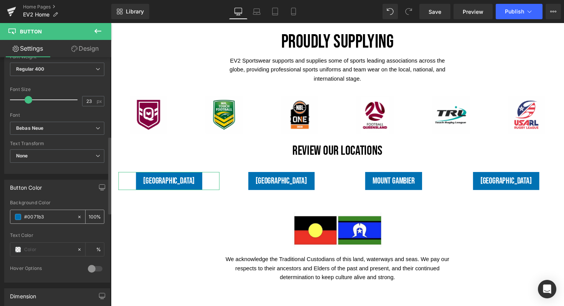
click at [77, 217] on icon at bounding box center [79, 216] width 5 height 5
type input "none"
type input "0"
click at [48, 218] on input "none" at bounding box center [48, 217] width 49 height 8
drag, startPoint x: 45, startPoint y: 217, endPoint x: 7, endPoint y: 217, distance: 38.0
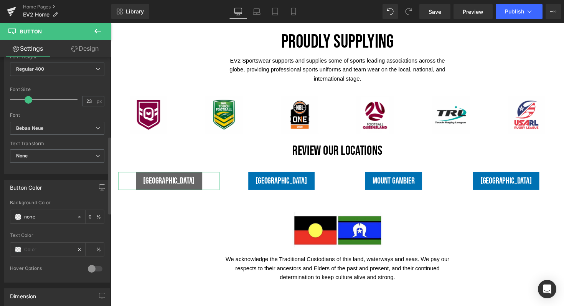
click at [7, 217] on div "none Background Color none 0 % Text Color % 0 Hover Options Background Color Ho…" at bounding box center [57, 241] width 105 height 82
paste input "#0077ff"
type input "#0077ff"
type input "100"
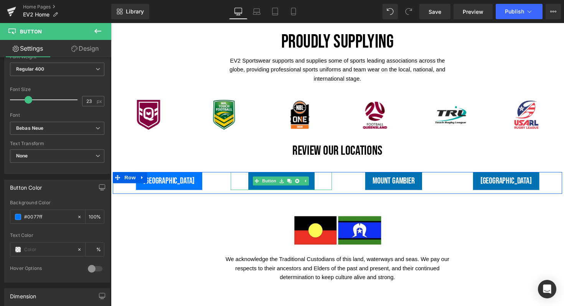
click at [268, 176] on link "[GEOGRAPHIC_DATA]" at bounding box center [286, 185] width 68 height 18
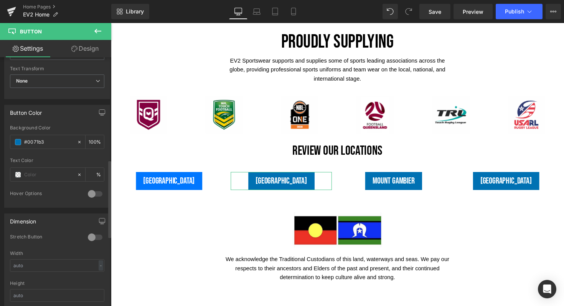
scroll to position [335, 0]
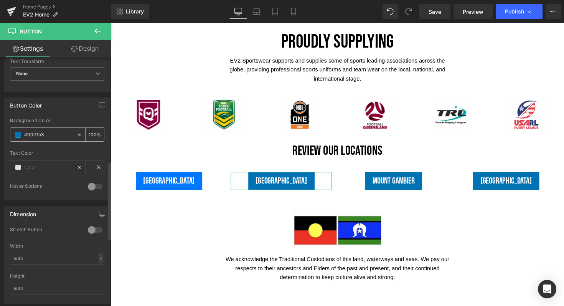
click at [77, 134] on icon at bounding box center [79, 134] width 5 height 5
type input "none"
type input "0"
drag, startPoint x: 42, startPoint y: 134, endPoint x: 0, endPoint y: 134, distance: 42.2
click at [0, 134] on div "Button Color none Background Color none 0 % Text Color % 0 Hover Options Backgr…" at bounding box center [57, 146] width 115 height 109
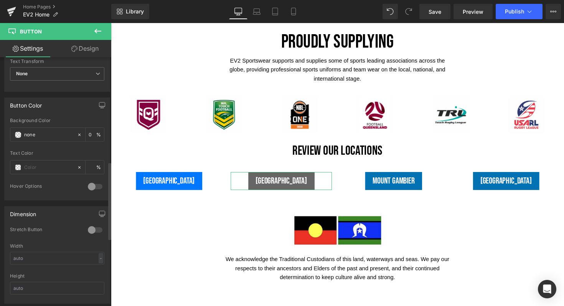
paste input "#0077ff"
type input "#0077ff"
type input "100"
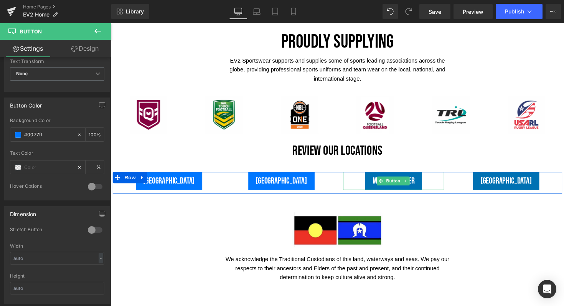
click at [379, 180] on span "Mount Gambier" at bounding box center [400, 185] width 43 height 11
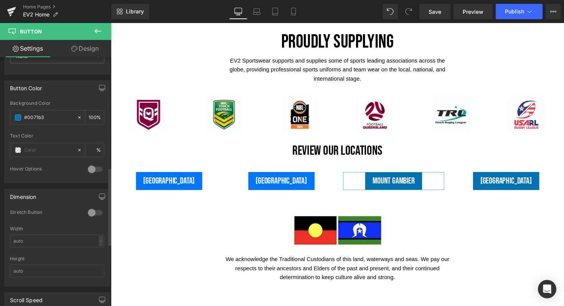
scroll to position [354, 0]
drag, startPoint x: 51, startPoint y: 115, endPoint x: 0, endPoint y: 116, distance: 50.7
click at [0, 116] on div "Button Color rgb(0, 113, 179) Background Color #0071b3 100 % Text Color % 0 Hov…" at bounding box center [57, 127] width 115 height 109
paste input "7ff"
type input "#0077ff"
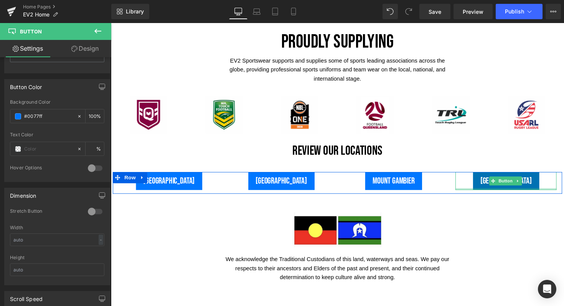
click at [507, 192] on div at bounding box center [516, 193] width 104 height 2
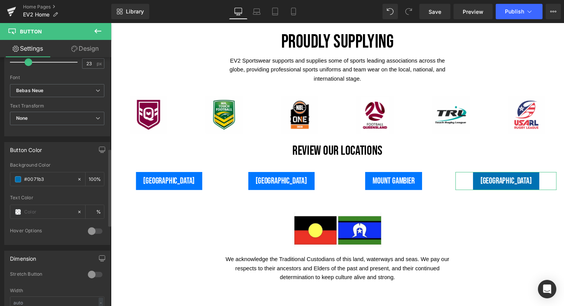
scroll to position [298, 0]
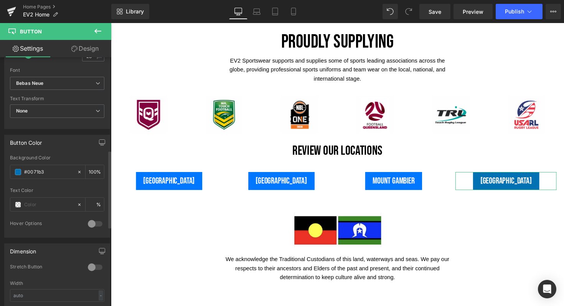
drag, startPoint x: 51, startPoint y: 170, endPoint x: 3, endPoint y: 170, distance: 48.8
click at [3, 170] on div "Button Color rgb(0, 113, 179) Background Color #0071b3 100 % Text Color % 0 Hov…" at bounding box center [57, 183] width 115 height 109
paste input "7ff"
type input "#0077ff"
click at [66, 144] on div "Button Color" at bounding box center [57, 142] width 105 height 15
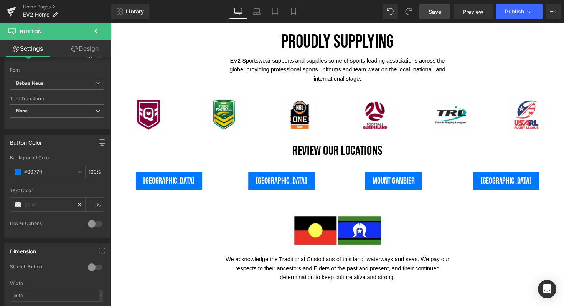
drag, startPoint x: 435, startPoint y: 11, endPoint x: 245, endPoint y: 209, distance: 274.8
click at [435, 11] on span "Save" at bounding box center [435, 12] width 13 height 8
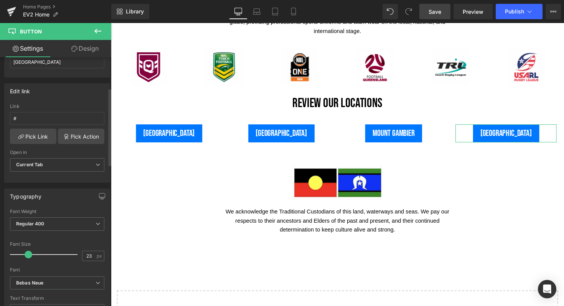
scroll to position [95, 0]
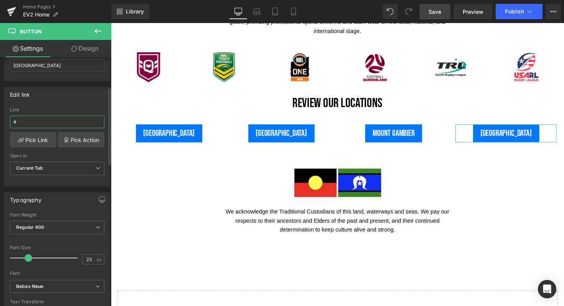
click at [36, 119] on input "#" at bounding box center [57, 122] width 94 height 13
paste input "[URL][DOMAIN_NAME]"
type input "#[URL][DOMAIN_NAME]"
click at [438, 13] on span "Save" at bounding box center [435, 12] width 13 height 8
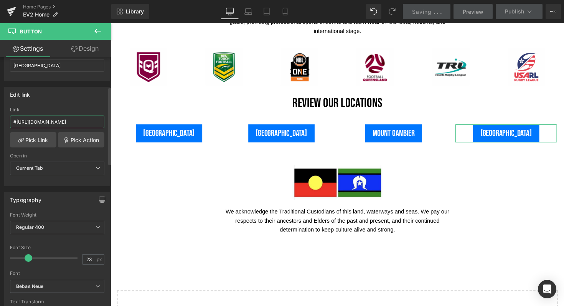
click at [57, 121] on input "#[URL][DOMAIN_NAME]" at bounding box center [57, 122] width 94 height 13
click at [72, 102] on div "Edit link #[URL][DOMAIN_NAME] Link #[URL][DOMAIN_NAME] Pick Link Pick Action Cu…" at bounding box center [57, 136] width 106 height 99
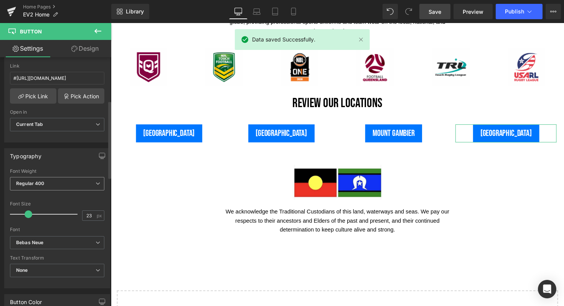
scroll to position [139, 0]
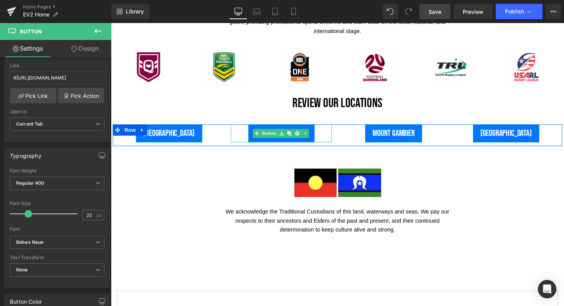
click at [298, 127] on link "[GEOGRAPHIC_DATA]" at bounding box center [286, 136] width 68 height 18
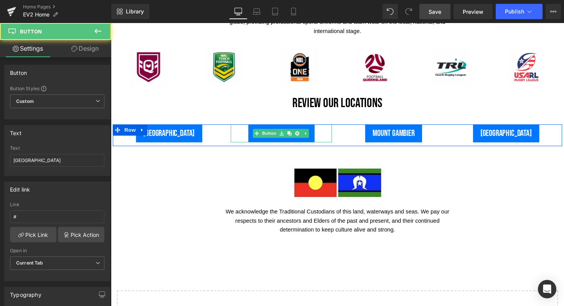
click at [297, 127] on link "[GEOGRAPHIC_DATA]" at bounding box center [286, 136] width 68 height 18
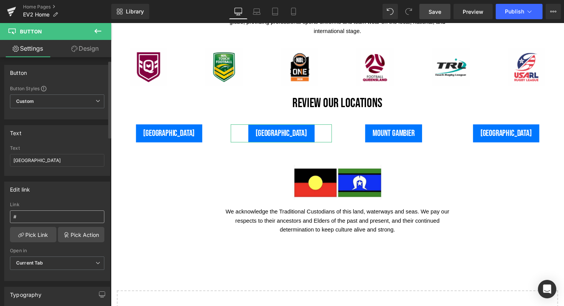
scroll to position [20, 0]
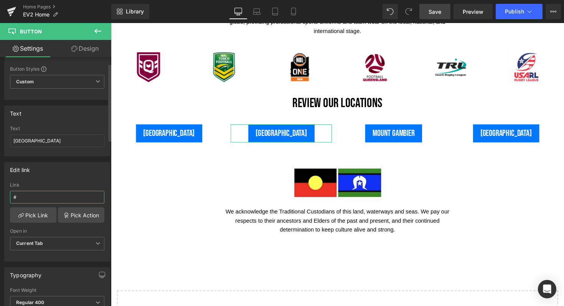
click at [31, 198] on input "#" at bounding box center [57, 197] width 94 height 13
paste input "[URL][DOMAIN_NAME]"
type input "#[URL][DOMAIN_NAME]"
click at [59, 168] on div "Edit link" at bounding box center [57, 169] width 105 height 15
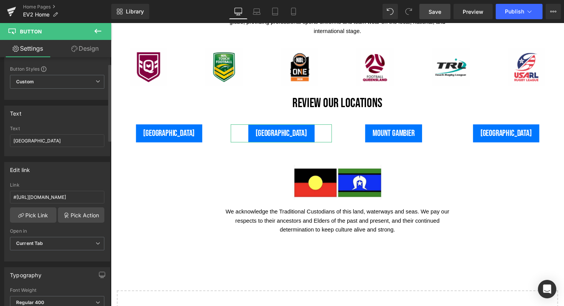
scroll to position [0, 0]
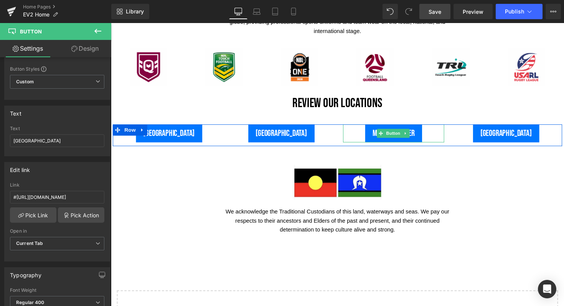
click at [423, 127] on link "Mount Gambier" at bounding box center [401, 136] width 58 height 18
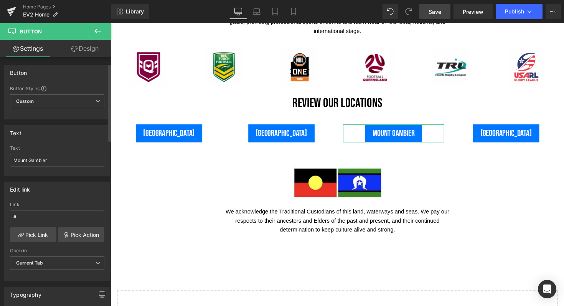
scroll to position [63, 0]
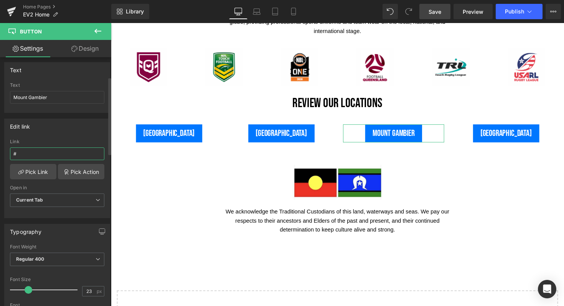
click at [31, 154] on input "#" at bounding box center [57, 153] width 94 height 13
paste input "[URL][DOMAIN_NAME]"
click at [74, 136] on div "Edit link #[URL][DOMAIN_NAME] Link #[URL][DOMAIN_NAME] Pick Link Pick Action Cu…" at bounding box center [57, 168] width 106 height 99
click at [16, 154] on input "#[URL][DOMAIN_NAME]" at bounding box center [57, 153] width 94 height 13
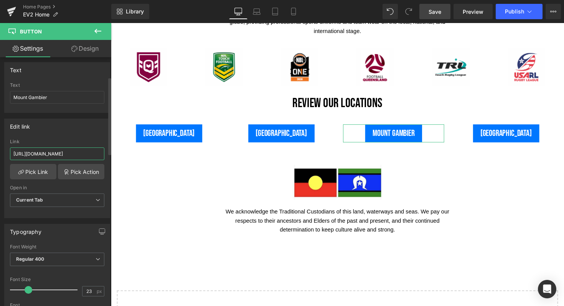
type input "[URL][DOMAIN_NAME]"
click at [75, 141] on div "Link" at bounding box center [57, 141] width 94 height 5
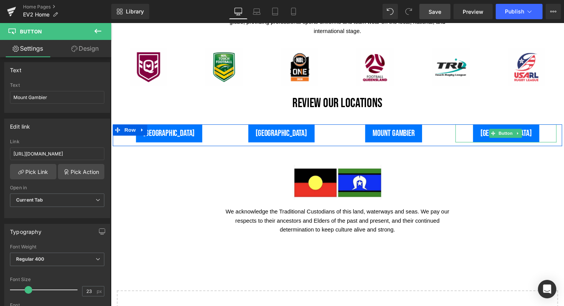
click at [522, 127] on link "[GEOGRAPHIC_DATA]" at bounding box center [516, 136] width 68 height 18
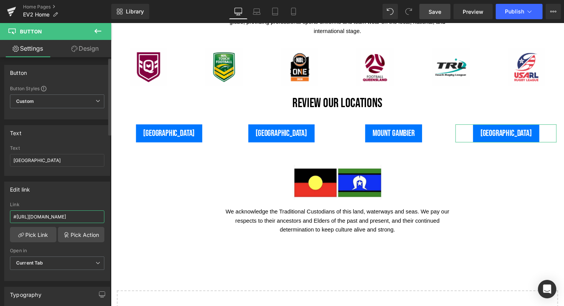
click at [15, 218] on input "#[URL][DOMAIN_NAME]" at bounding box center [57, 216] width 94 height 13
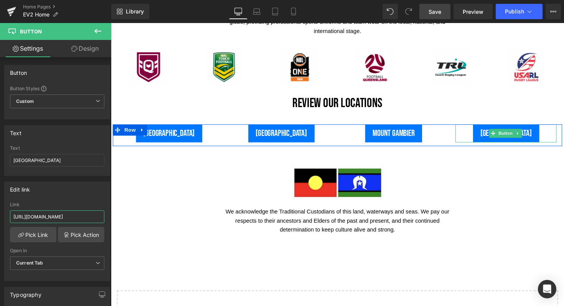
type input "[URL][DOMAIN_NAME]"
click at [505, 127] on link "[GEOGRAPHIC_DATA]" at bounding box center [516, 136] width 68 height 18
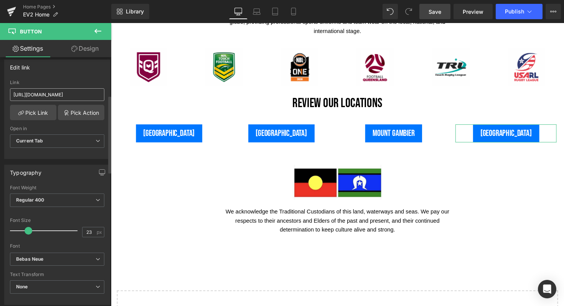
scroll to position [0, 5]
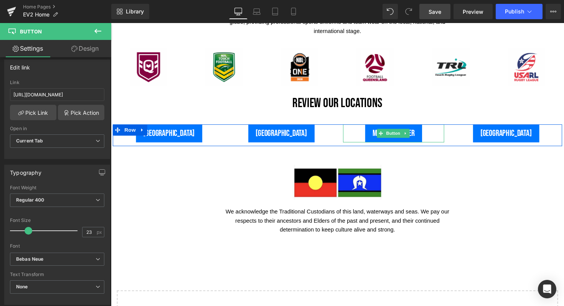
click at [422, 127] on link "Mount Gambier" at bounding box center [401, 136] width 58 height 18
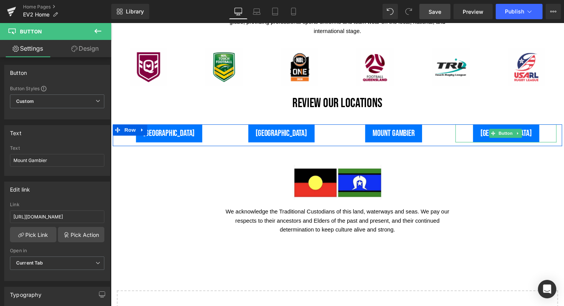
click at [523, 127] on link "[GEOGRAPHIC_DATA]" at bounding box center [516, 136] width 68 height 18
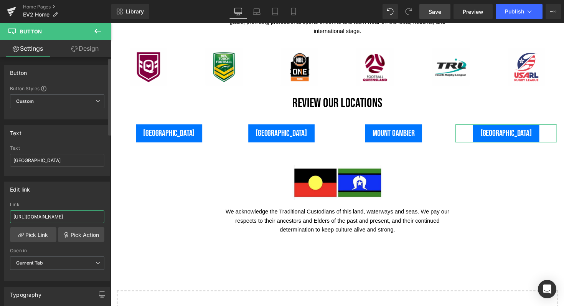
drag, startPoint x: 13, startPoint y: 218, endPoint x: 95, endPoint y: 221, distance: 81.9
click at [95, 221] on input "[URL][DOMAIN_NAME]" at bounding box center [57, 216] width 94 height 13
type input "[URL][DOMAIN_NAME]"
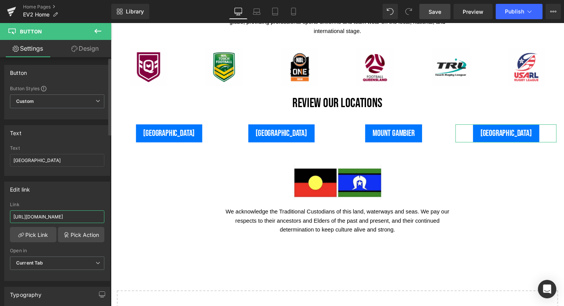
click at [41, 218] on input "[URL][DOMAIN_NAME]" at bounding box center [57, 216] width 94 height 13
click at [435, 12] on span "Save" at bounding box center [435, 12] width 13 height 8
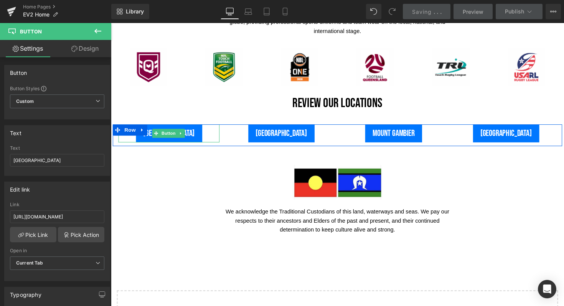
click at [182, 127] on link "[GEOGRAPHIC_DATA]" at bounding box center [171, 136] width 68 height 18
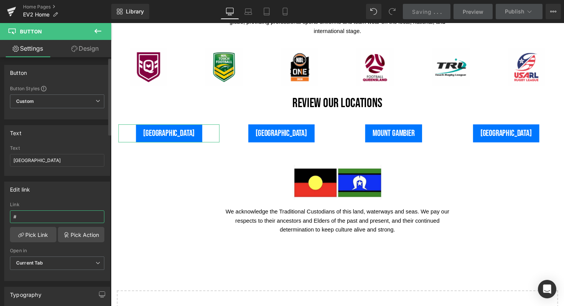
click at [24, 215] on input "#" at bounding box center [57, 216] width 94 height 13
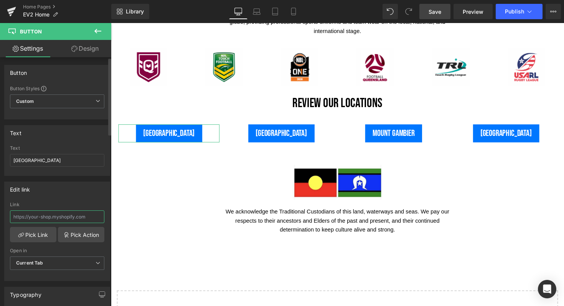
paste input "[URL][DOMAIN_NAME]"
type input "[URL][DOMAIN_NAME]"
click at [434, 12] on span "Save" at bounding box center [435, 12] width 13 height 8
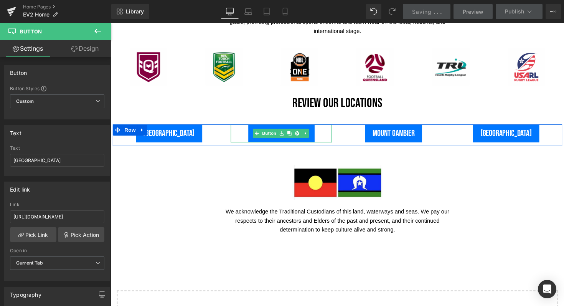
click at [268, 127] on link "[GEOGRAPHIC_DATA]" at bounding box center [286, 136] width 68 height 18
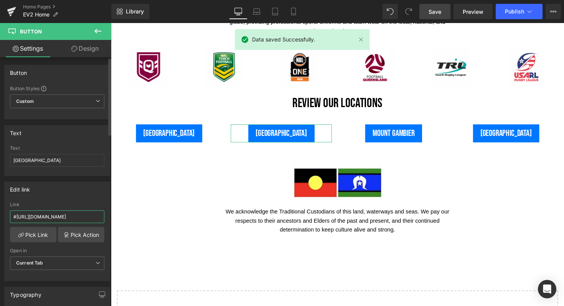
click at [17, 218] on input "#[URL][DOMAIN_NAME]" at bounding box center [57, 216] width 94 height 13
type input "[URL][DOMAIN_NAME]"
click at [436, 13] on span "Save" at bounding box center [435, 12] width 13 height 8
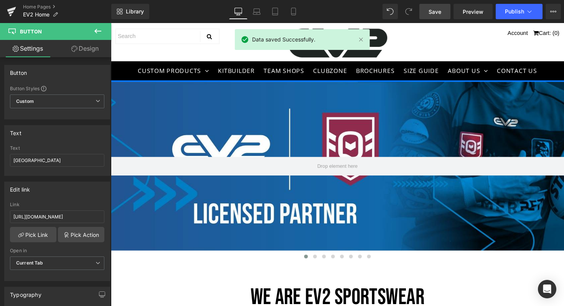
click at [437, 13] on span "Save" at bounding box center [435, 12] width 13 height 8
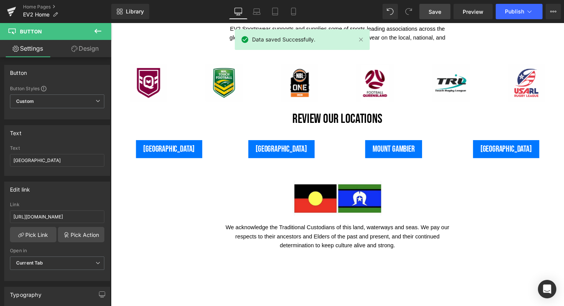
scroll to position [1914, 0]
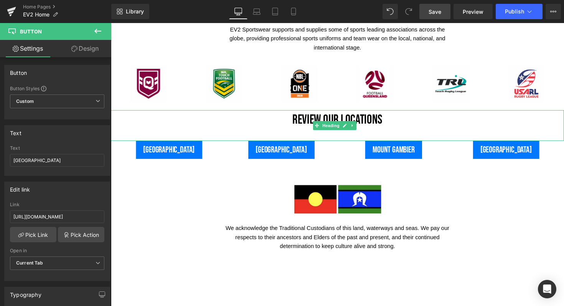
click at [295, 119] on h1 "Review our locations" at bounding box center [343, 122] width 465 height 7
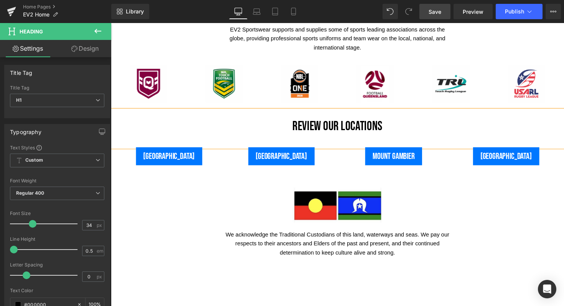
drag, startPoint x: 439, startPoint y: 9, endPoint x: 289, endPoint y: 253, distance: 286.3
click at [439, 9] on span "Save" at bounding box center [435, 12] width 13 height 8
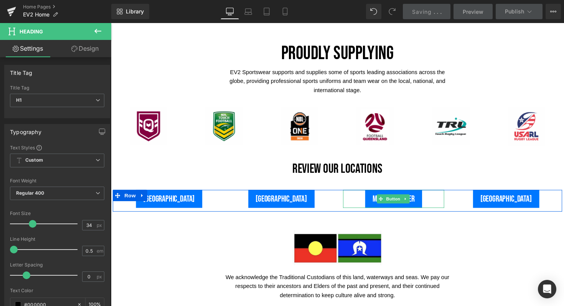
scroll to position [1867, 0]
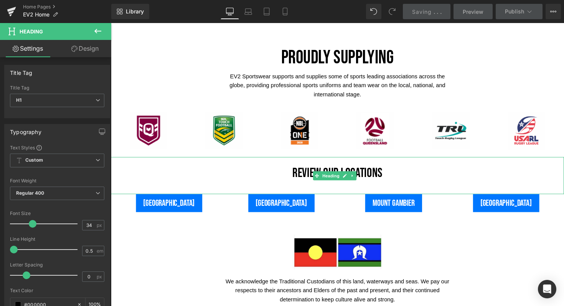
click at [389, 173] on h1 "Review our locations" at bounding box center [343, 176] width 465 height 7
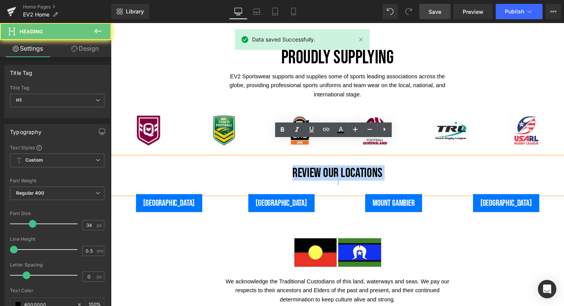
drag, startPoint x: 389, startPoint y: 159, endPoint x: 281, endPoint y: 160, distance: 107.9
click at [281, 173] on h1 "Review our locations" at bounding box center [343, 176] width 465 height 7
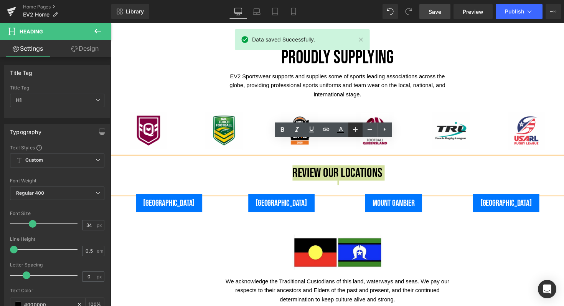
click at [353, 128] on icon at bounding box center [355, 129] width 9 height 9
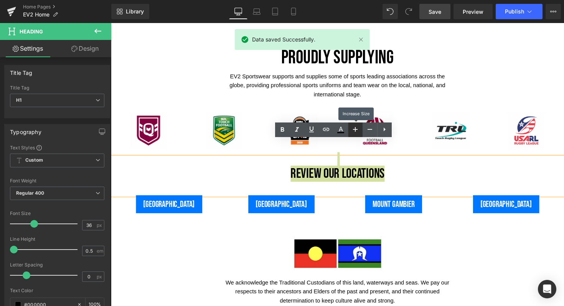
click at [353, 128] on icon at bounding box center [355, 129] width 9 height 9
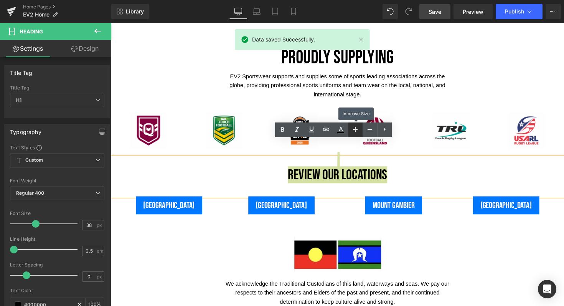
click at [353, 128] on icon at bounding box center [355, 129] width 9 height 9
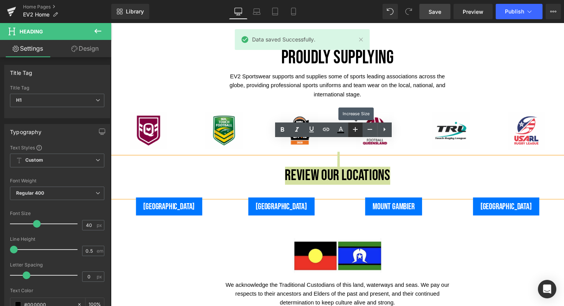
click at [353, 128] on icon at bounding box center [355, 129] width 9 height 9
type input "42"
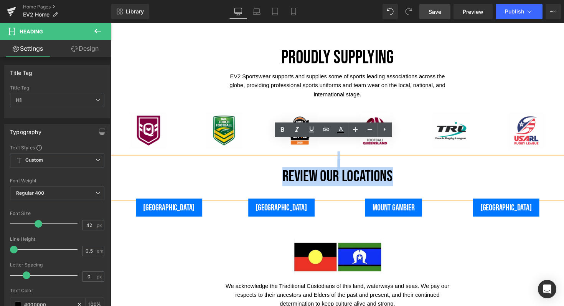
click at [428, 247] on div at bounding box center [343, 262] width 465 height 36
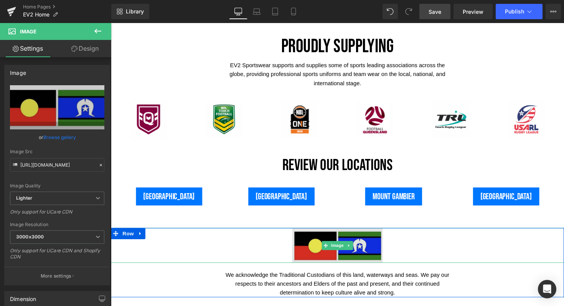
scroll to position [1878, 0]
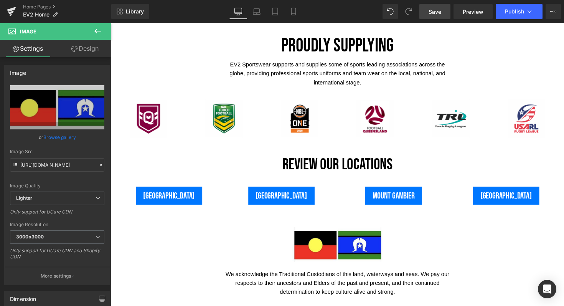
click at [431, 9] on span "Save" at bounding box center [435, 12] width 13 height 8
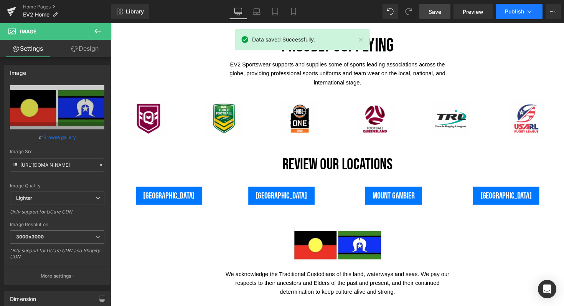
click at [511, 13] on span "Publish" at bounding box center [514, 11] width 19 height 6
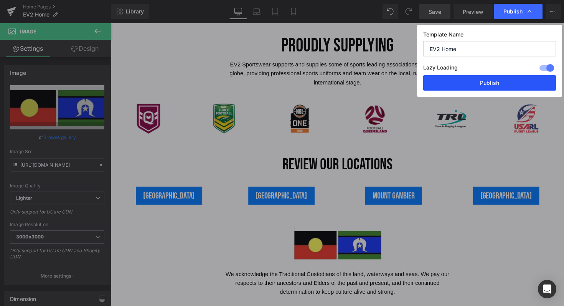
click at [488, 82] on button "Publish" at bounding box center [490, 82] width 133 height 15
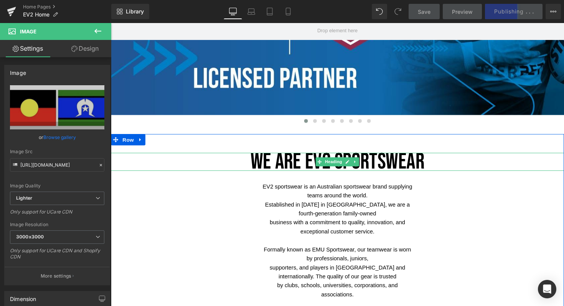
scroll to position [143, 0]
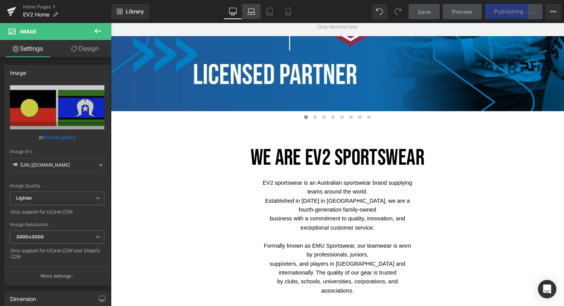
click at [253, 7] on link "Laptop" at bounding box center [251, 11] width 18 height 15
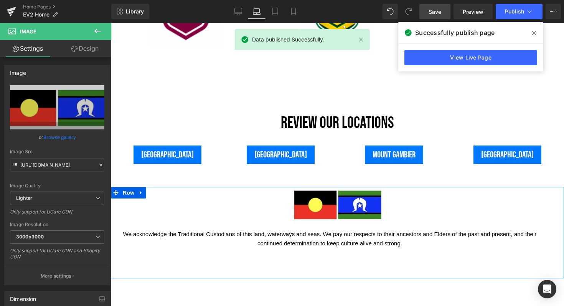
scroll to position [1813, 0]
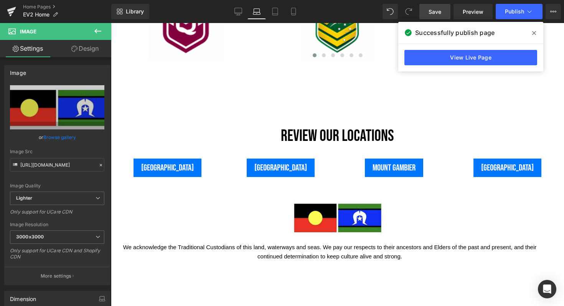
click at [534, 35] on icon at bounding box center [535, 33] width 4 height 6
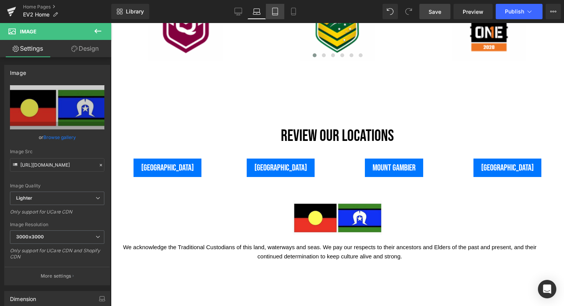
click at [277, 10] on icon at bounding box center [275, 12] width 8 height 8
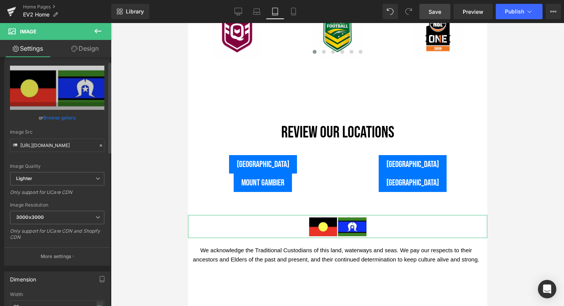
scroll to position [0, 0]
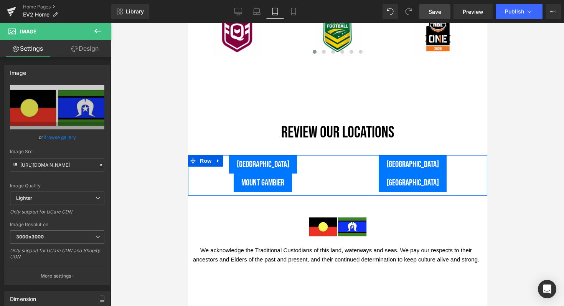
click at [298, 155] on div "[GEOGRAPHIC_DATA]" at bounding box center [263, 164] width 138 height 18
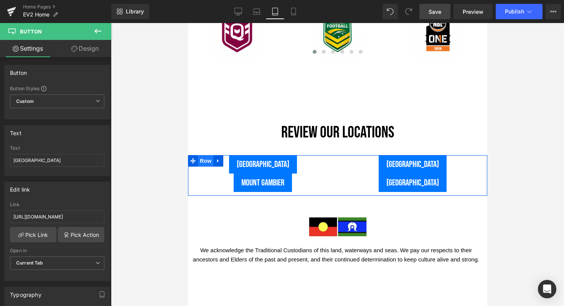
click at [206, 155] on span "Row" at bounding box center [205, 161] width 15 height 12
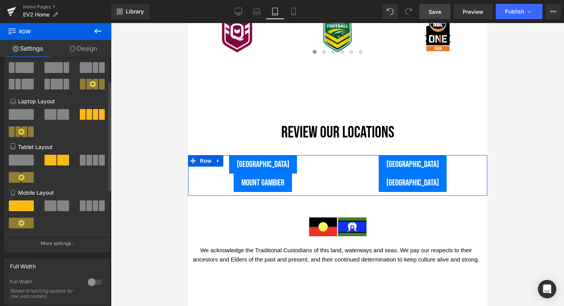
scroll to position [78, 0]
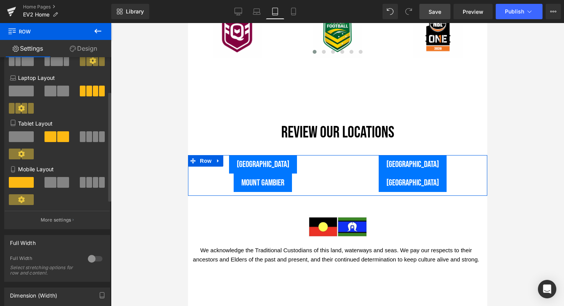
click at [60, 184] on span at bounding box center [63, 182] width 12 height 11
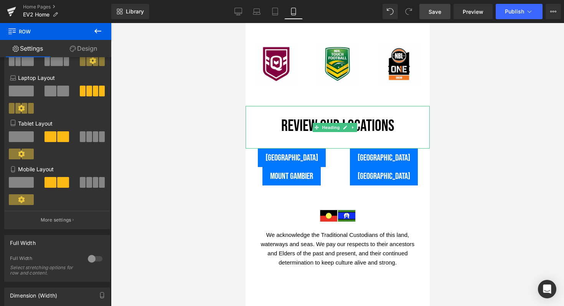
scroll to position [1400, 0]
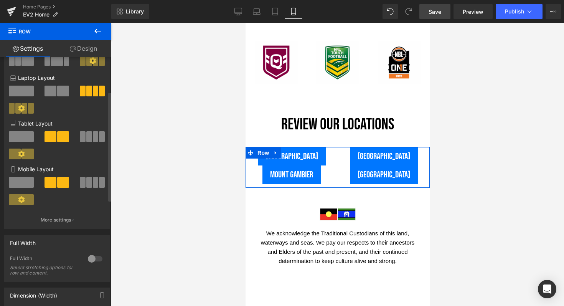
click at [23, 187] on span at bounding box center [21, 182] width 25 height 11
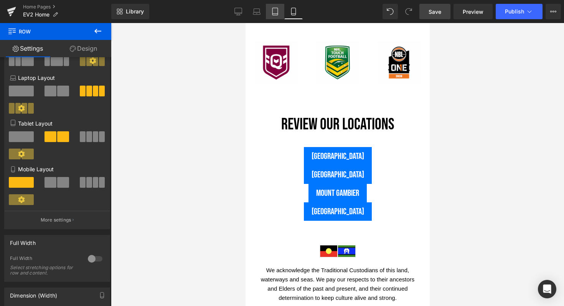
click at [276, 12] on icon at bounding box center [275, 12] width 8 height 8
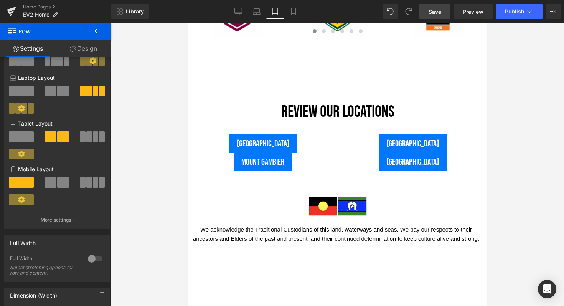
scroll to position [2809, 0]
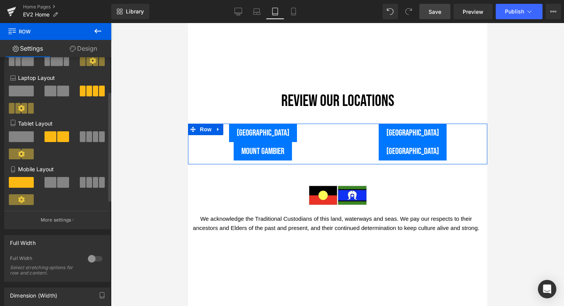
click at [21, 138] on span at bounding box center [21, 136] width 25 height 11
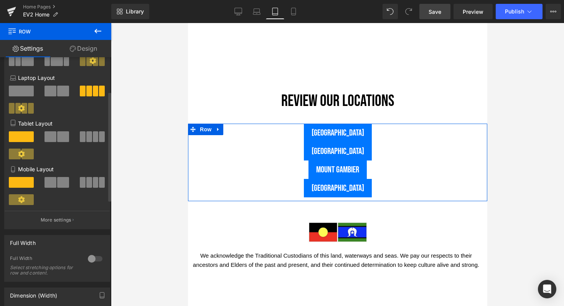
click at [87, 137] on span at bounding box center [89, 136] width 6 height 11
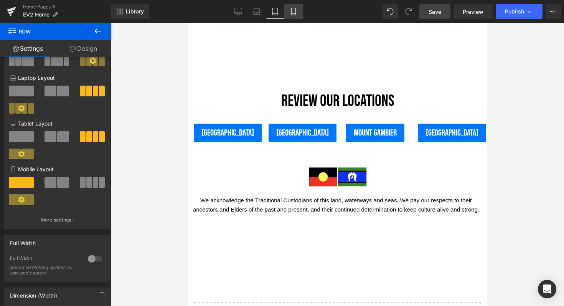
click at [296, 10] on icon at bounding box center [293, 11] width 4 height 7
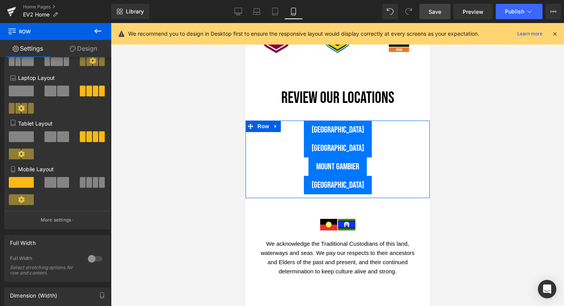
scroll to position [1425, 0]
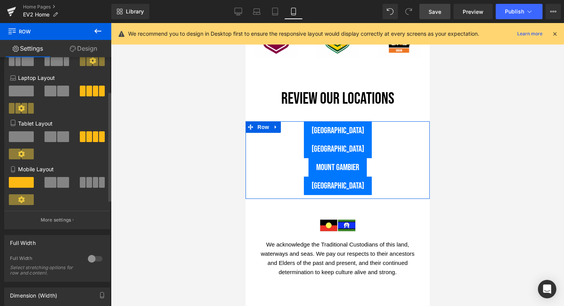
click at [86, 182] on span at bounding box center [89, 182] width 6 height 11
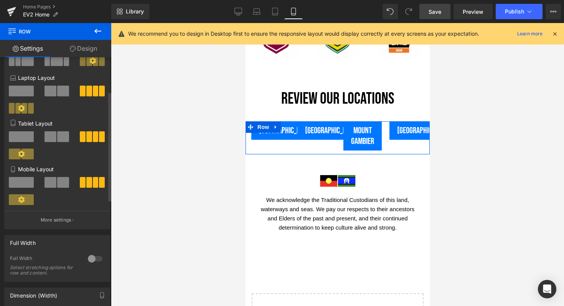
click at [89, 261] on div at bounding box center [95, 259] width 18 height 12
click at [18, 187] on span at bounding box center [21, 182] width 25 height 11
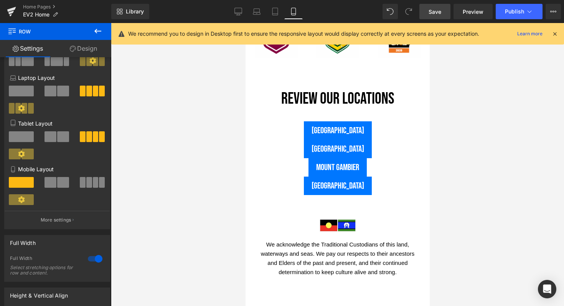
click at [432, 12] on span "Save" at bounding box center [435, 12] width 13 height 8
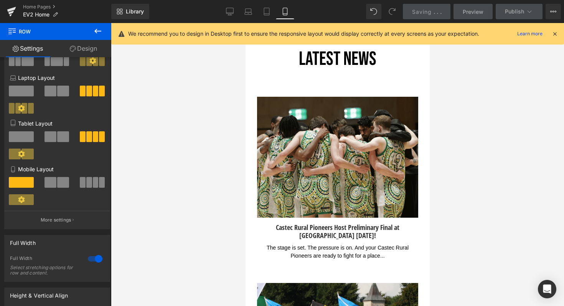
scroll to position [0, 0]
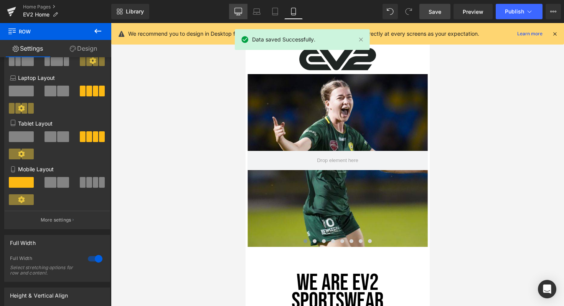
click at [238, 10] on icon at bounding box center [239, 12] width 8 height 8
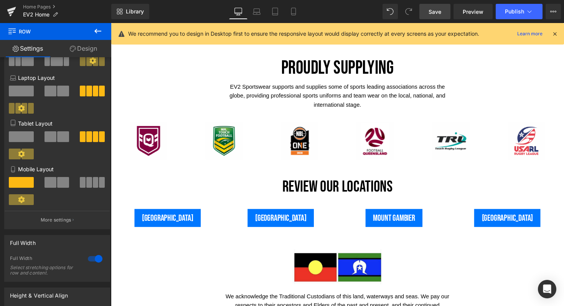
scroll to position [1855, 0]
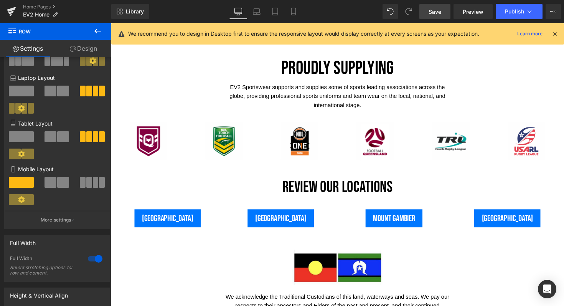
drag, startPoint x: 433, startPoint y: 10, endPoint x: 197, endPoint y: 170, distance: 285.0
click at [433, 10] on span "Save" at bounding box center [435, 12] width 13 height 8
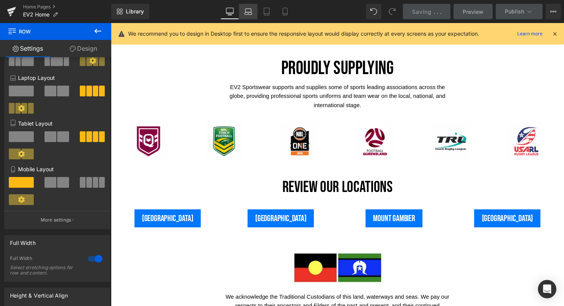
click at [252, 14] on icon at bounding box center [249, 12] width 8 height 8
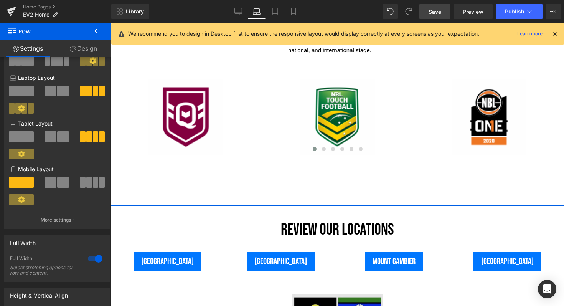
scroll to position [1721, 0]
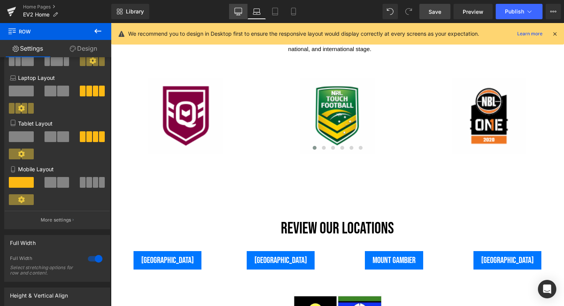
click at [235, 15] on icon at bounding box center [239, 12] width 8 height 8
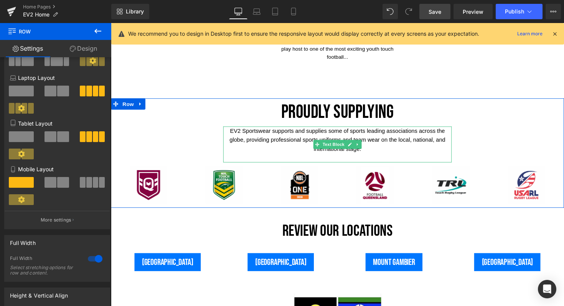
scroll to position [1810, 0]
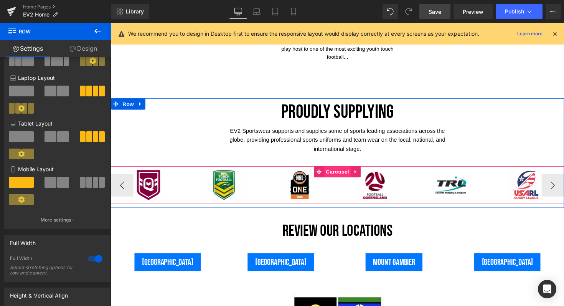
click at [341, 170] on span "Carousel" at bounding box center [343, 176] width 28 height 12
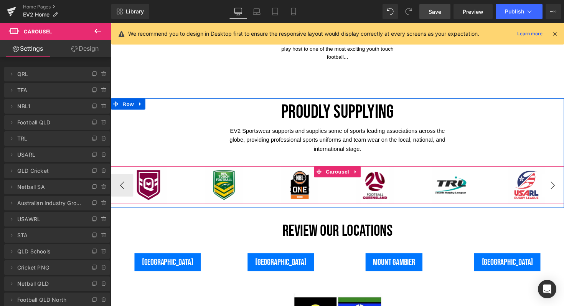
click at [559, 178] on button "›" at bounding box center [564, 189] width 23 height 23
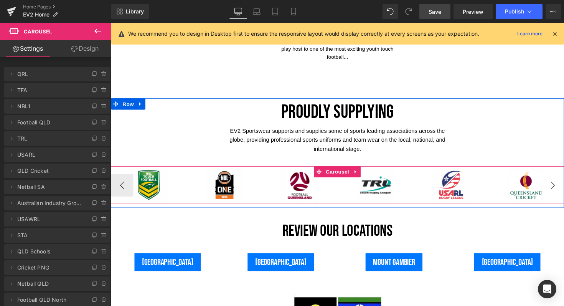
click at [559, 178] on button "›" at bounding box center [564, 189] width 23 height 23
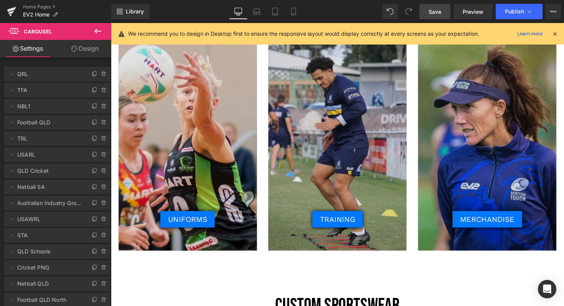
scroll to position [875, 0]
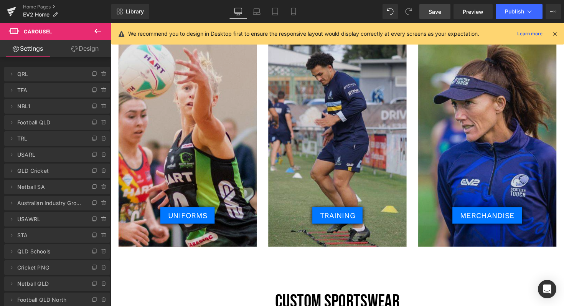
click at [93, 30] on button at bounding box center [97, 31] width 27 height 17
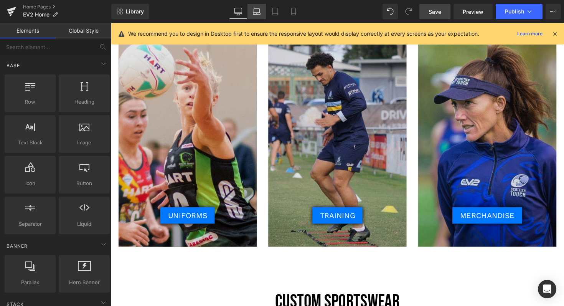
click at [258, 4] on link "Laptop" at bounding box center [257, 11] width 18 height 15
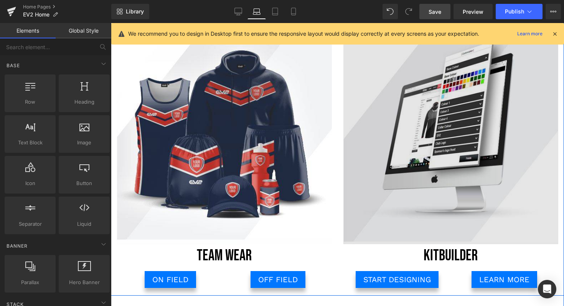
scroll to position [1119, 0]
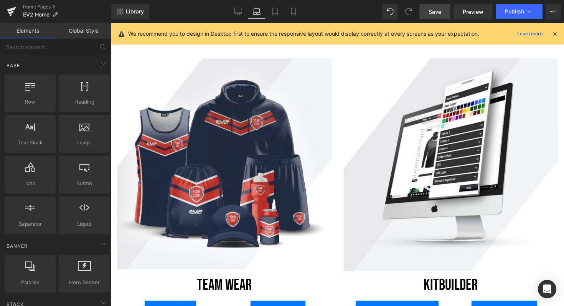
click at [558, 33] on icon at bounding box center [555, 33] width 7 height 7
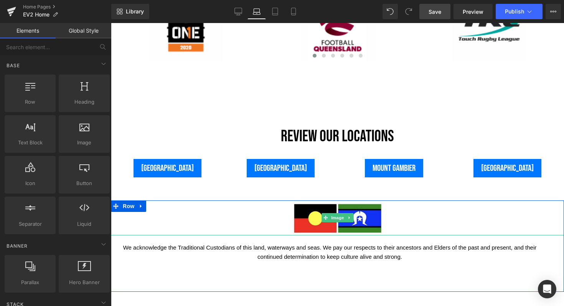
scroll to position [1788, 0]
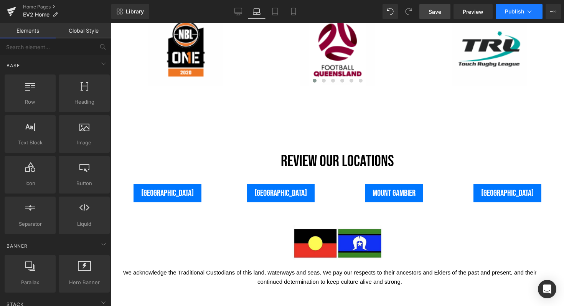
click at [510, 12] on span "Publish" at bounding box center [514, 11] width 19 height 6
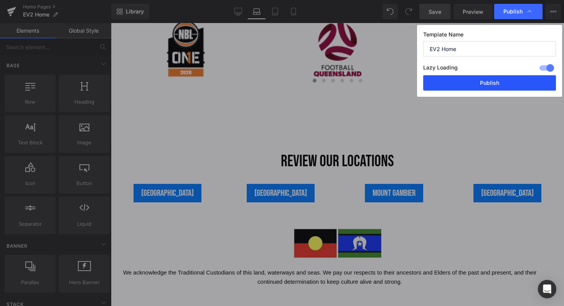
click at [481, 81] on button "Publish" at bounding box center [490, 82] width 133 height 15
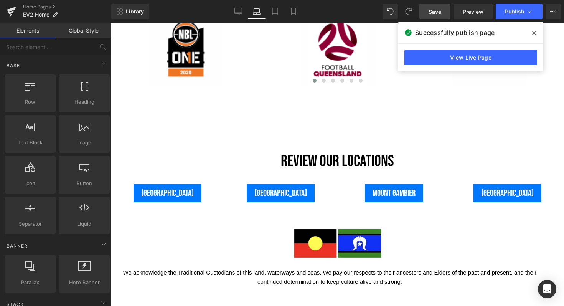
click at [535, 30] on icon at bounding box center [535, 33] width 4 height 6
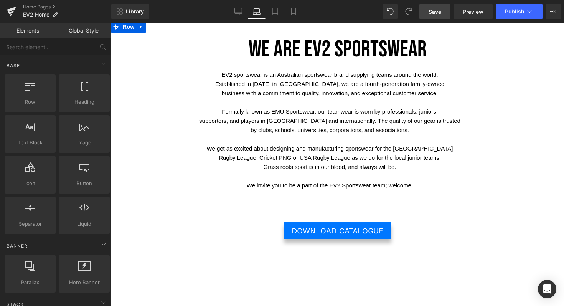
scroll to position [0, 0]
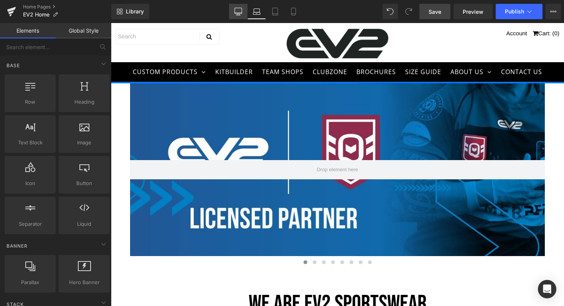
click at [240, 7] on link "Desktop" at bounding box center [238, 11] width 18 height 15
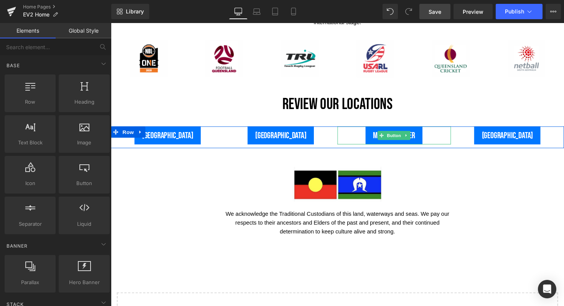
scroll to position [1942, 0]
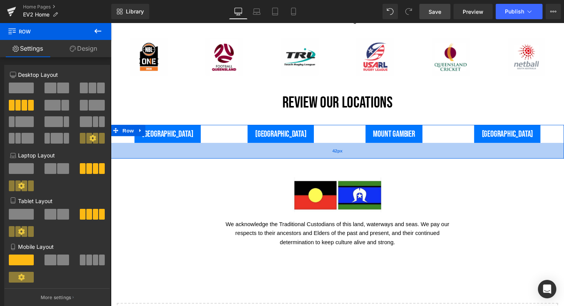
drag, startPoint x: 337, startPoint y: 130, endPoint x: 337, endPoint y: 142, distance: 12.3
click at [337, 146] on div "42px" at bounding box center [343, 154] width 465 height 16
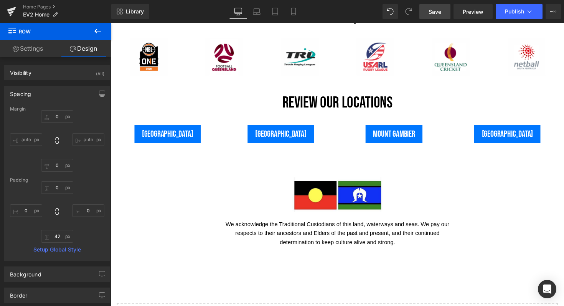
click at [434, 13] on span "Save" at bounding box center [435, 12] width 13 height 8
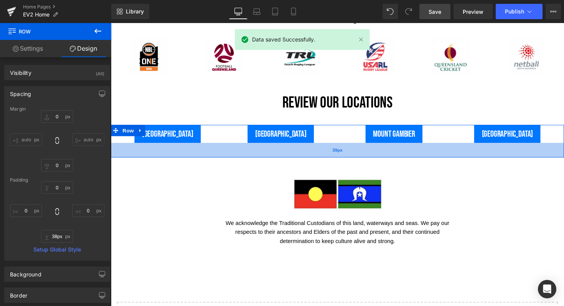
type input "37px"
click at [314, 146] on div "37px" at bounding box center [343, 153] width 465 height 14
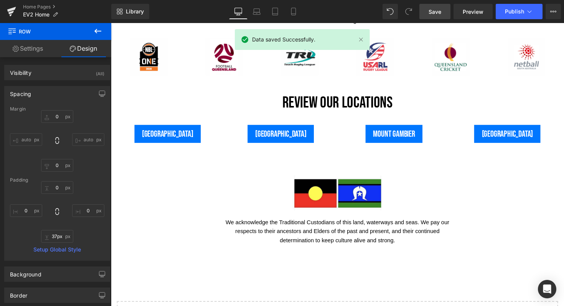
click at [433, 10] on span "Save" at bounding box center [435, 12] width 13 height 8
click at [512, 9] on span "Publish" at bounding box center [514, 11] width 19 height 6
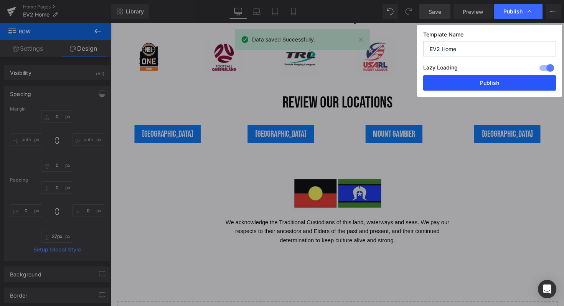
click at [490, 83] on button "Publish" at bounding box center [490, 82] width 133 height 15
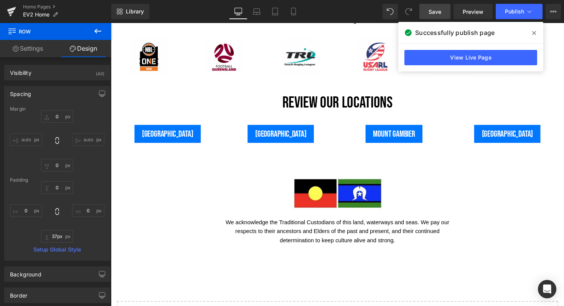
click at [538, 31] on span at bounding box center [534, 33] width 12 height 12
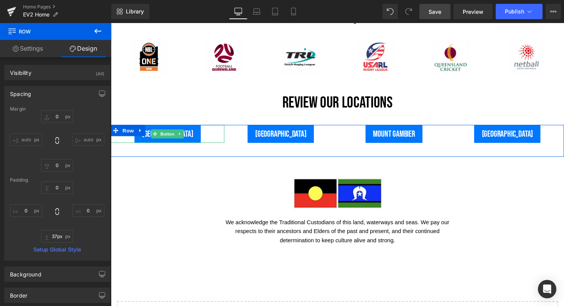
click at [188, 127] on link "[GEOGRAPHIC_DATA]" at bounding box center [169, 136] width 68 height 18
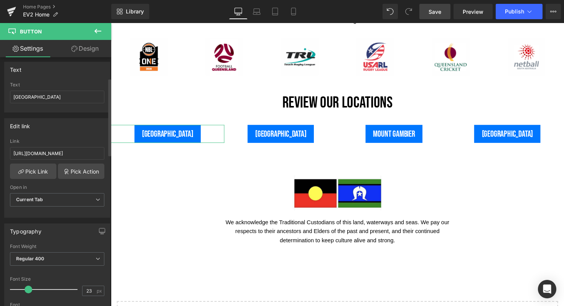
scroll to position [63, 0]
click at [59, 197] on span "Current Tab" at bounding box center [57, 200] width 94 height 13
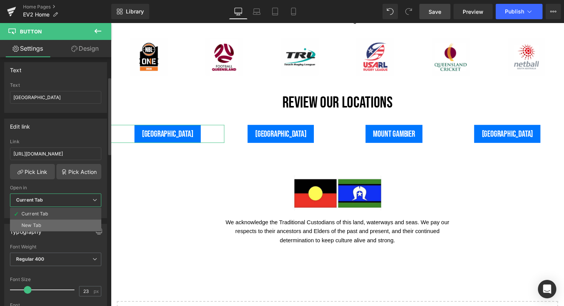
click at [45, 223] on li "New Tab" at bounding box center [55, 226] width 91 height 12
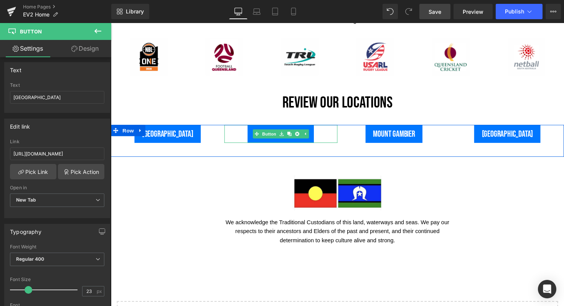
click at [298, 127] on link "[GEOGRAPHIC_DATA]" at bounding box center [285, 136] width 68 height 18
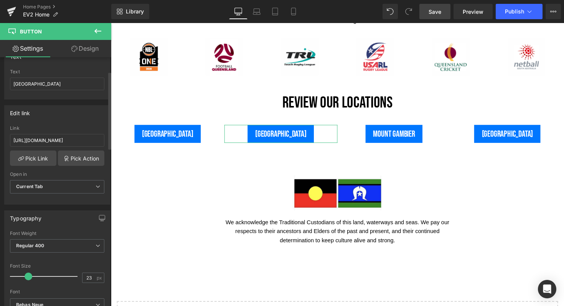
scroll to position [77, 0]
click at [61, 190] on span "Current Tab" at bounding box center [57, 186] width 94 height 13
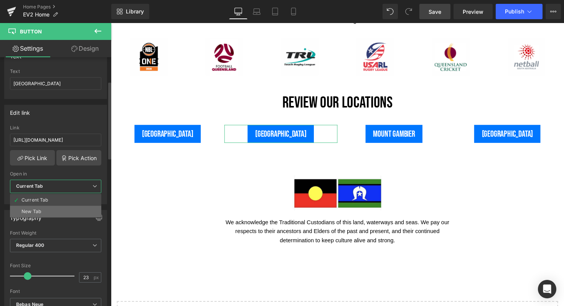
click at [42, 210] on li "New Tab" at bounding box center [55, 212] width 91 height 12
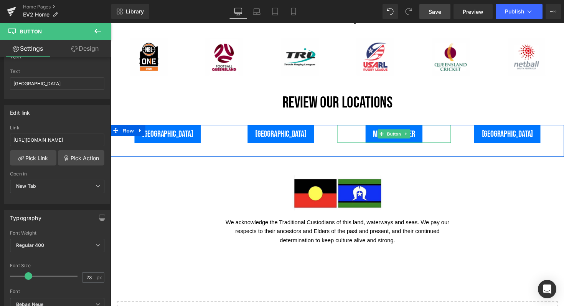
click at [376, 127] on link "Mount Gambier" at bounding box center [401, 136] width 58 height 18
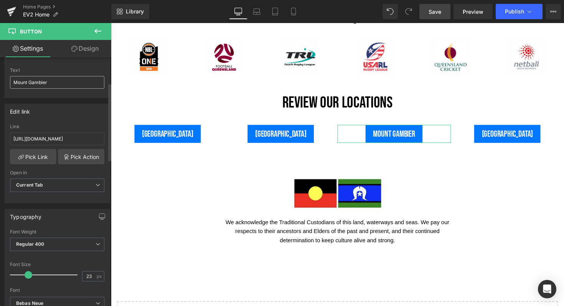
scroll to position [91, 0]
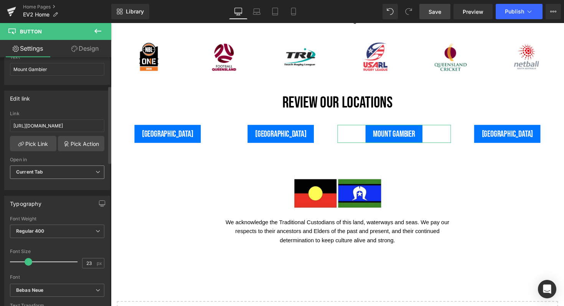
click at [96, 174] on icon at bounding box center [98, 172] width 5 height 5
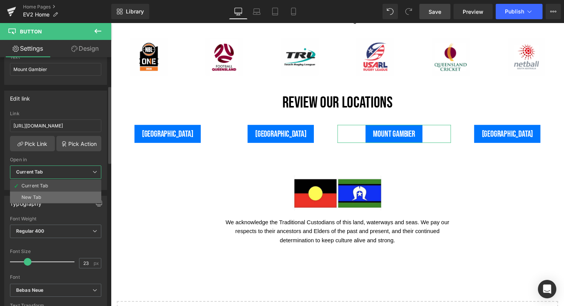
click at [28, 195] on div "New Tab" at bounding box center [32, 197] width 20 height 5
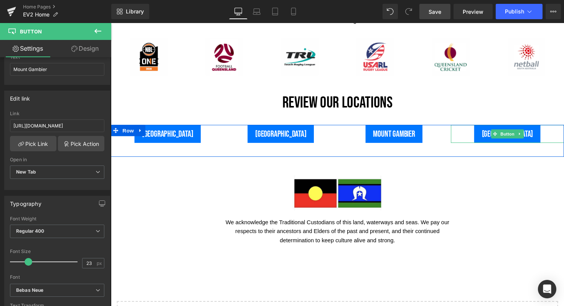
click at [509, 127] on link "[GEOGRAPHIC_DATA]" at bounding box center [517, 136] width 68 height 18
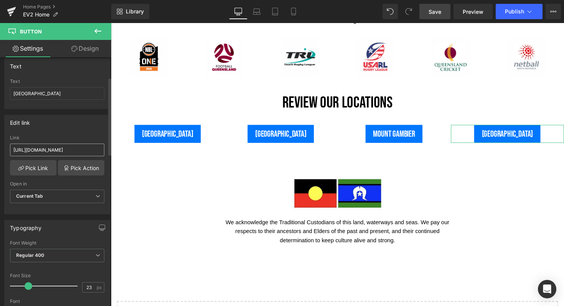
scroll to position [76, 0]
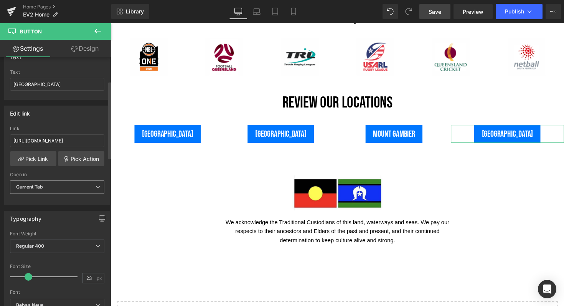
click at [60, 187] on span "Current Tab" at bounding box center [57, 186] width 94 height 13
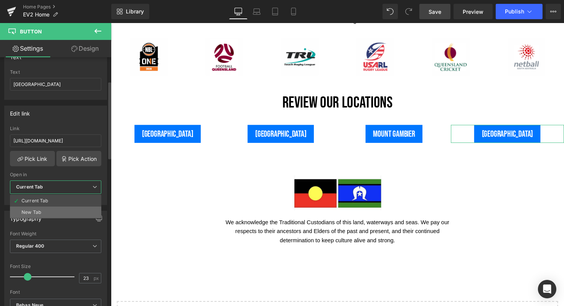
click at [30, 214] on div "New Tab" at bounding box center [32, 212] width 20 height 5
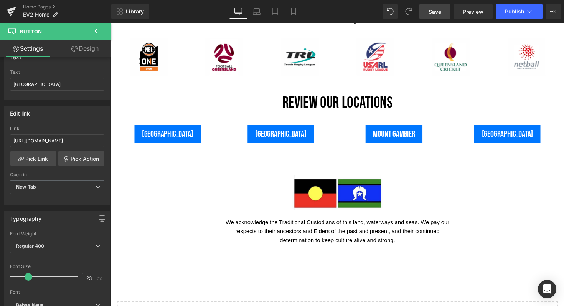
click at [439, 10] on span "Save" at bounding box center [435, 12] width 13 height 8
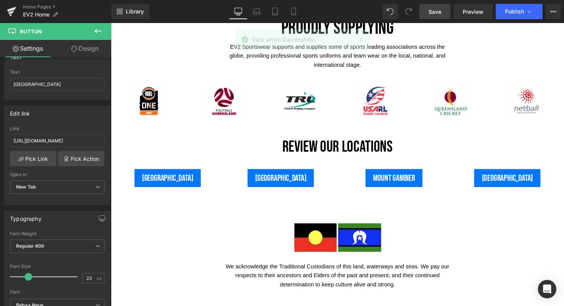
scroll to position [1897, 0]
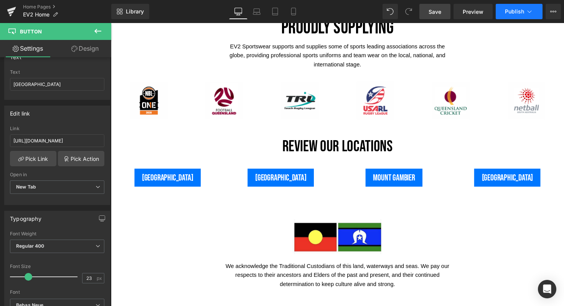
click at [513, 11] on span "Publish" at bounding box center [514, 11] width 19 height 6
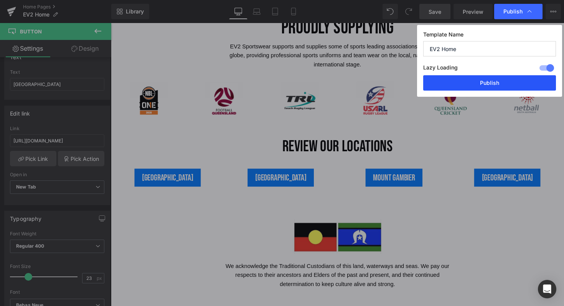
click at [485, 83] on button "Publish" at bounding box center [490, 82] width 133 height 15
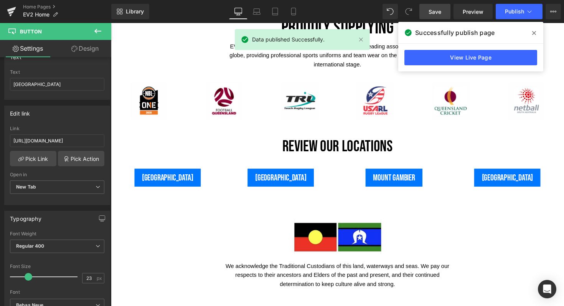
click at [536, 33] on span at bounding box center [534, 33] width 12 height 12
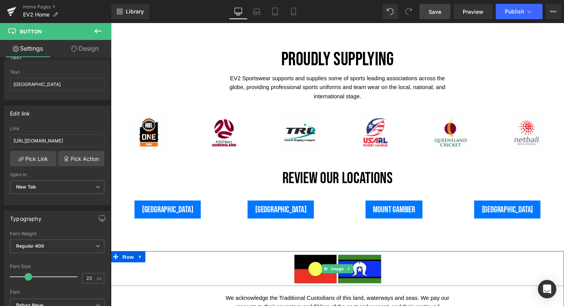
scroll to position [1863, 0]
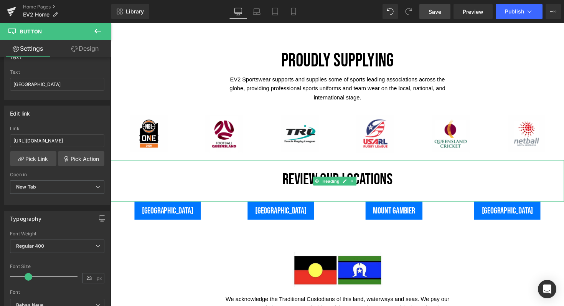
click at [281, 180] on h1 "Review our locations" at bounding box center [343, 184] width 465 height 8
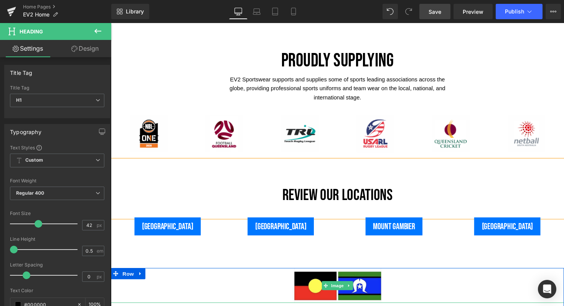
click at [473, 274] on div at bounding box center [343, 292] width 465 height 36
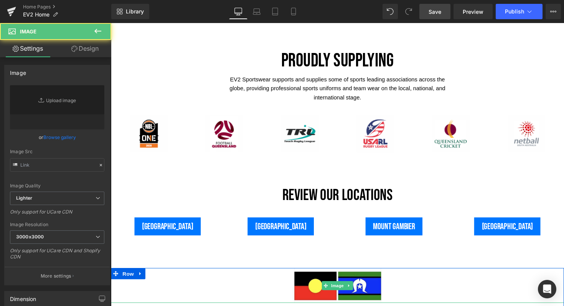
type input "[URL][DOMAIN_NAME]"
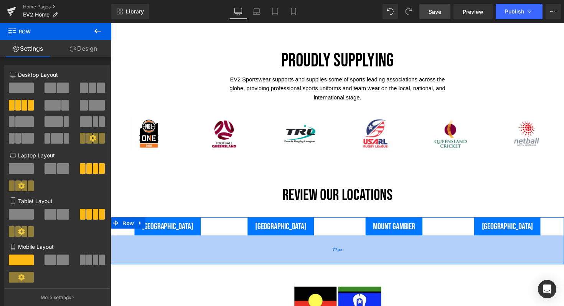
drag, startPoint x: 317, startPoint y: 236, endPoint x: 317, endPoint y: 252, distance: 15.4
click at [317, 252] on div "77px" at bounding box center [343, 256] width 465 height 30
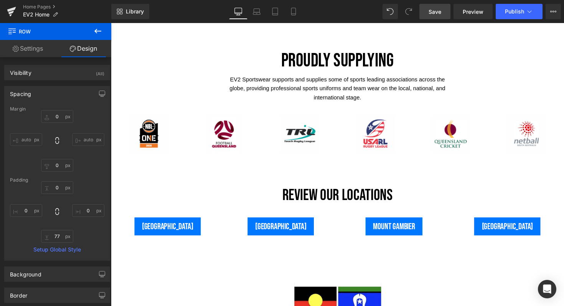
click at [439, 13] on span "Save" at bounding box center [435, 12] width 13 height 8
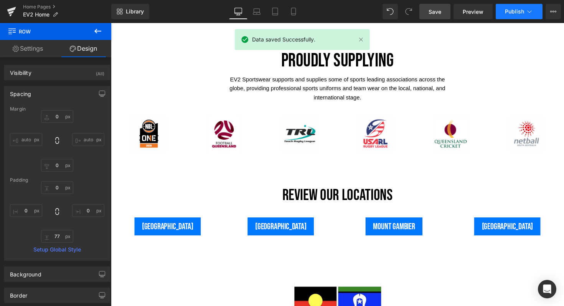
click at [510, 12] on span "Publish" at bounding box center [514, 11] width 19 height 6
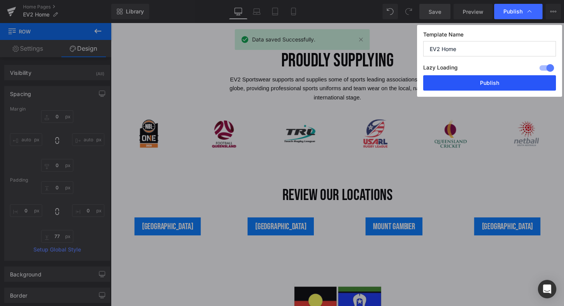
click at [485, 81] on button "Publish" at bounding box center [490, 82] width 133 height 15
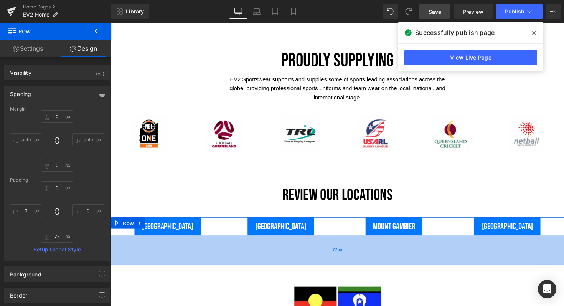
click at [204, 241] on div "77px" at bounding box center [343, 256] width 465 height 30
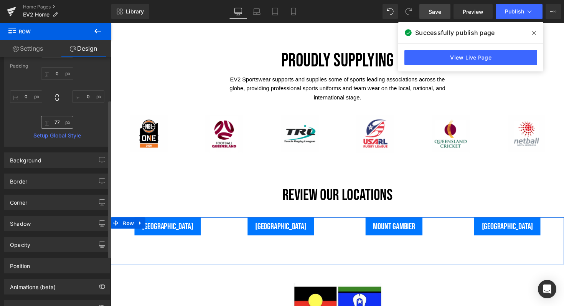
scroll to position [0, 0]
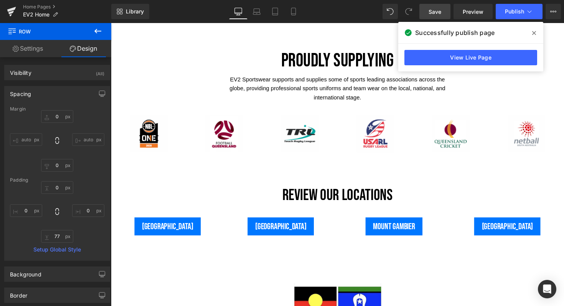
click at [98, 31] on icon at bounding box center [97, 31] width 7 height 5
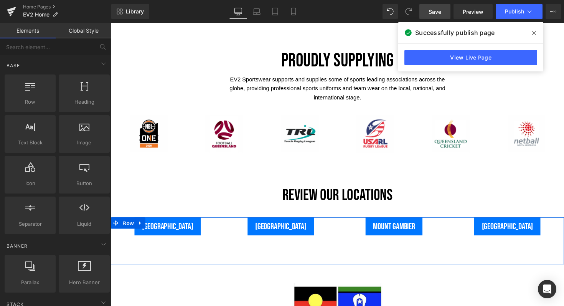
click at [166, 223] on div "[GEOGRAPHIC_DATA] Button" at bounding box center [169, 231] width 116 height 18
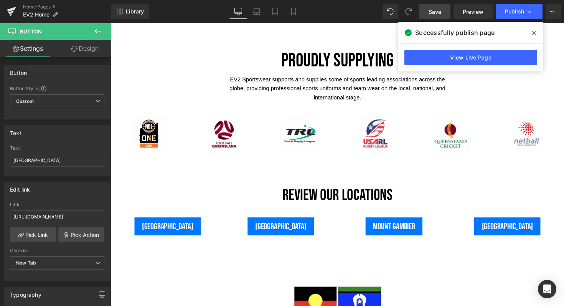
click at [96, 32] on icon at bounding box center [97, 31] width 7 height 5
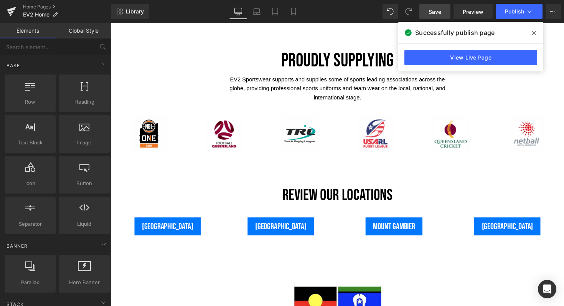
click at [533, 32] on icon at bounding box center [535, 33] width 4 height 6
